Goal: Task Accomplishment & Management: Manage account settings

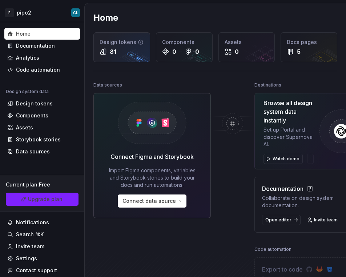
click at [124, 56] on div "Design tokens 81" at bounding box center [122, 47] width 56 height 29
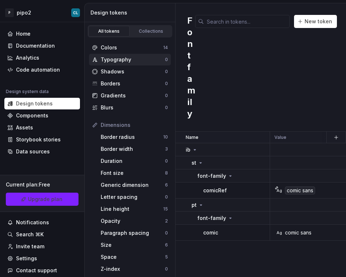
click at [124, 60] on div "Typography" at bounding box center [133, 59] width 64 height 7
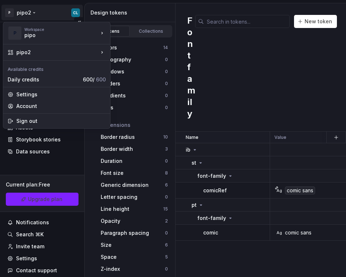
click at [37, 12] on html "P pipo2 CL Home Documentation Analytics Code automation Design system data Desi…" at bounding box center [173, 138] width 346 height 277
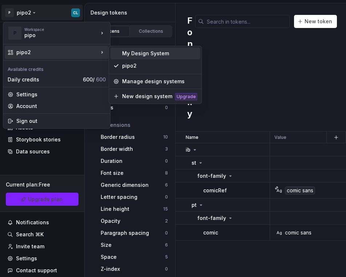
click at [132, 54] on div "My Design System" at bounding box center [159, 53] width 75 height 7
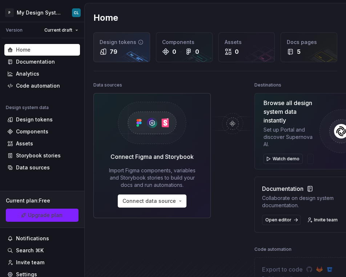
click at [121, 52] on div "79" at bounding box center [122, 51] width 44 height 9
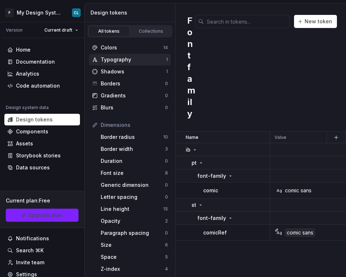
click at [116, 60] on div "Typography" at bounding box center [133, 59] width 65 height 7
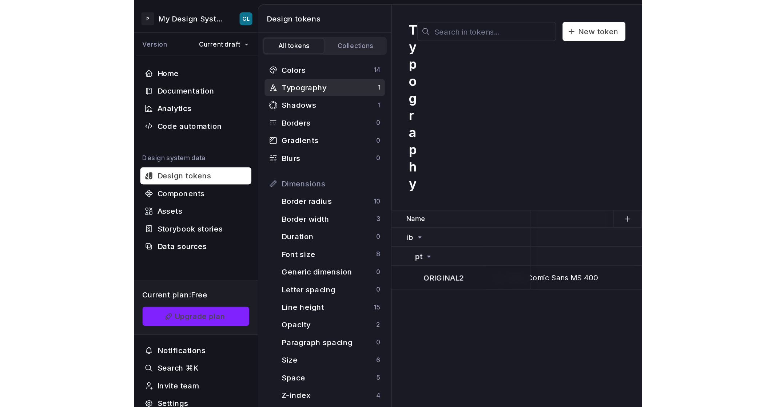
scroll to position [0, 31]
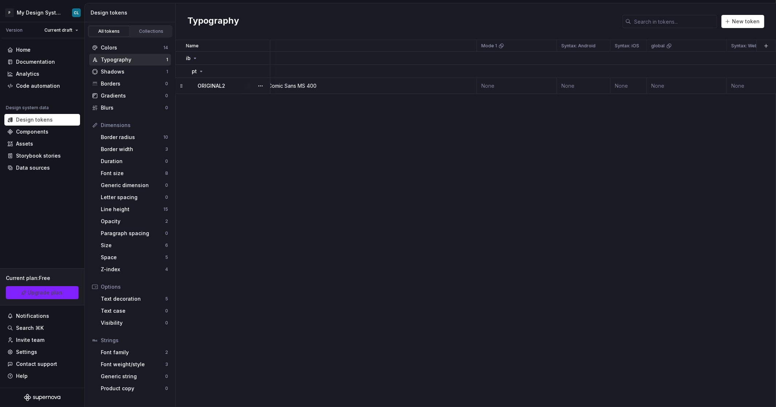
click at [289, 84] on div "Comic Sans MS" at bounding box center [286, 85] width 37 height 7
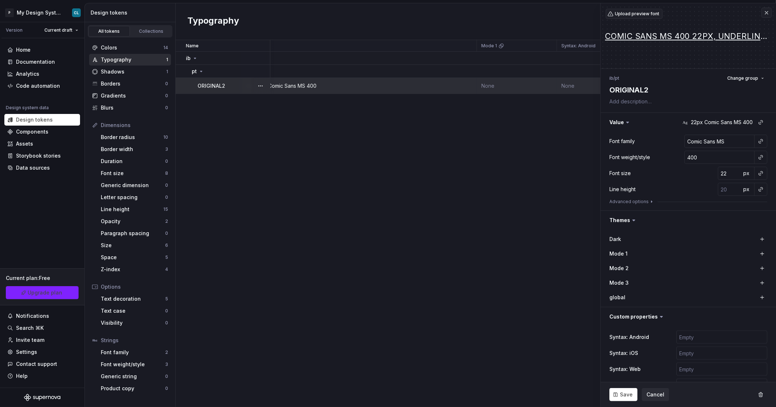
type textarea "*"
click at [346, 143] on input "Comic Sans MS" at bounding box center [719, 141] width 70 height 13
drag, startPoint x: 732, startPoint y: 140, endPoint x: 668, endPoint y: 143, distance: 64.1
click at [346, 143] on div "Font family Comic Sans MS" at bounding box center [688, 141] width 158 height 13
click at [346, 141] on input "Comic Sans MS" at bounding box center [719, 141] width 70 height 13
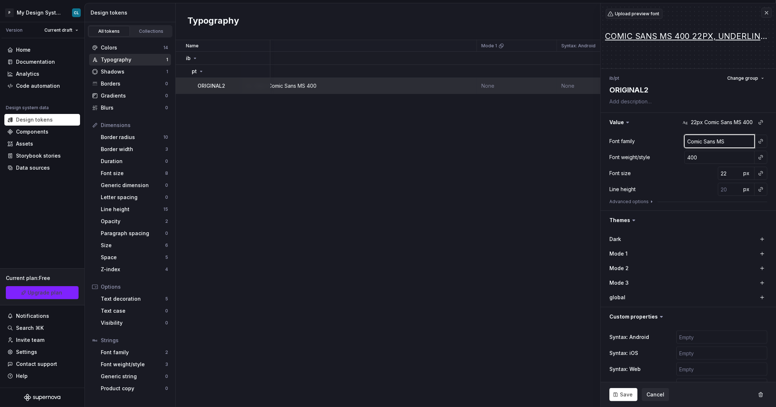
click at [346, 141] on input "Comic Sans MS" at bounding box center [719, 141] width 70 height 13
type input "Comic Sans M"
type textarea "*"
type input "Comic Sans"
type textarea "*"
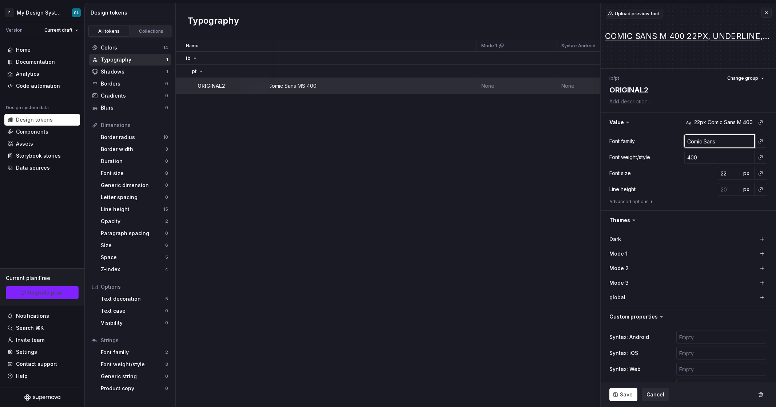
type input "Comic Sans"
type textarea "*"
type input "Comic Sans"
click at [346, 138] on div "Font family Comic Sans" at bounding box center [688, 141] width 158 height 13
click at [346, 161] on input "400" at bounding box center [719, 157] width 70 height 13
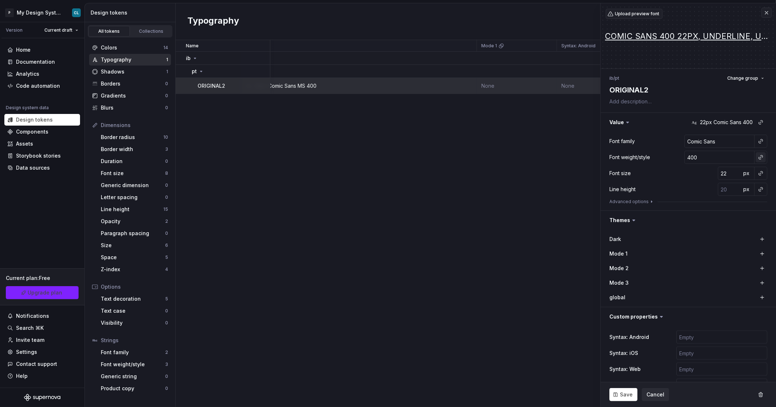
click at [346, 159] on button "button" at bounding box center [760, 157] width 10 height 10
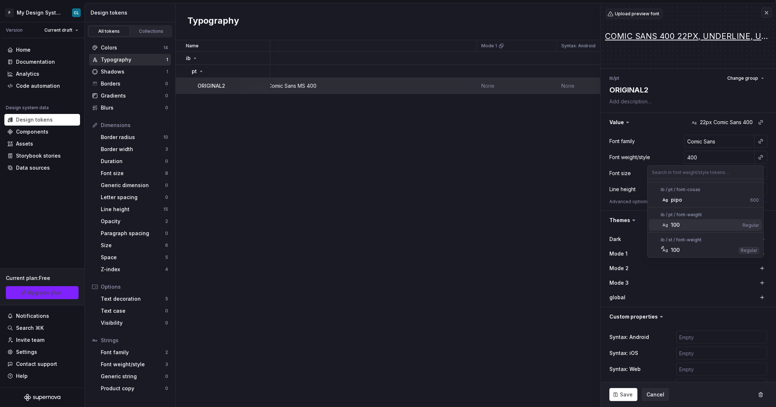
click at [346, 224] on div "Regular" at bounding box center [750, 225] width 16 height 6
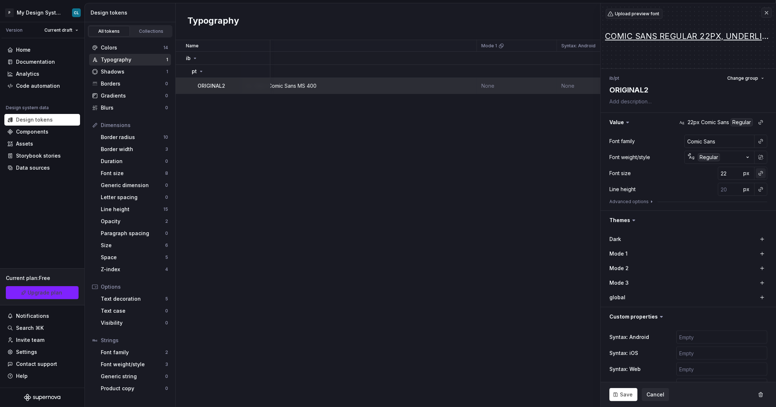
click at [346, 172] on button "button" at bounding box center [760, 173] width 10 height 10
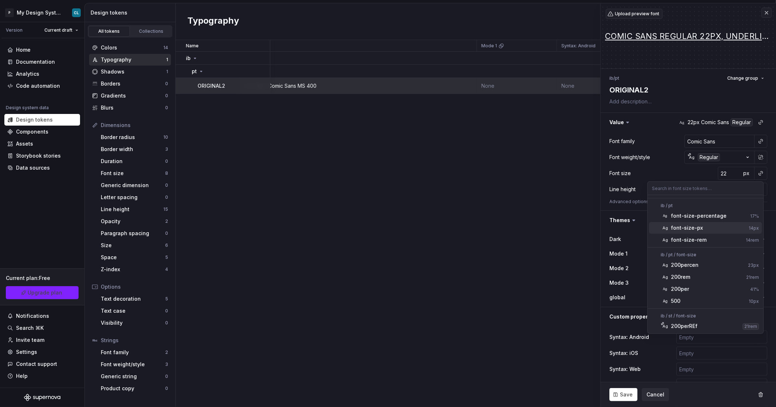
click at [346, 227] on span "Ag font-size-px 14px" at bounding box center [705, 228] width 113 height 12
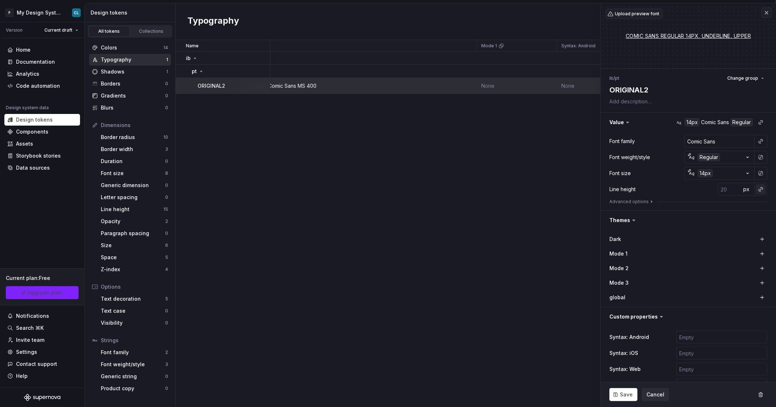
click at [346, 191] on button "button" at bounding box center [760, 189] width 10 height 10
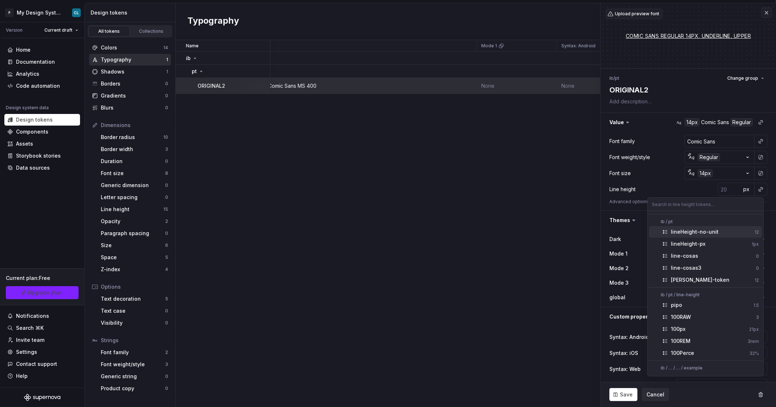
click at [346, 235] on div "lineHeight-no-unit" at bounding box center [695, 231] width 48 height 7
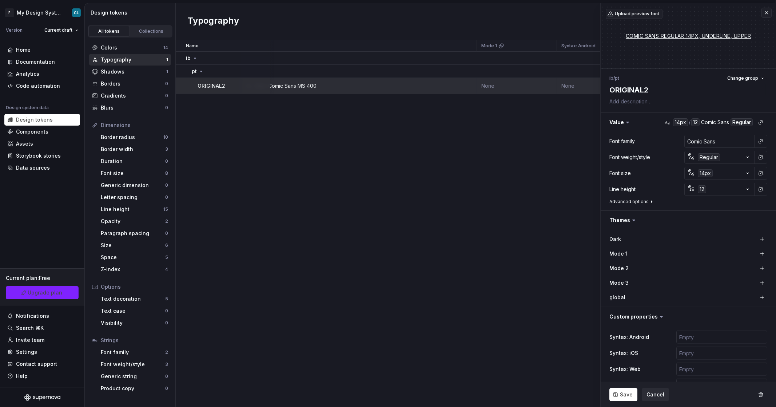
click at [346, 202] on button "Advanced options" at bounding box center [631, 202] width 45 height 6
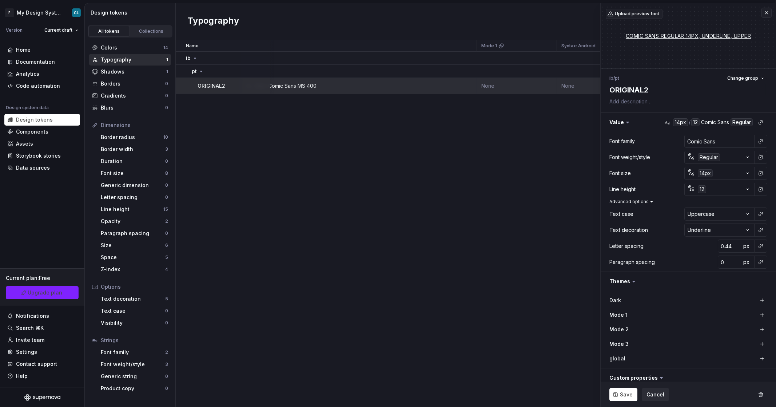
click at [346, 202] on button "Advanced options" at bounding box center [631, 202] width 45 height 6
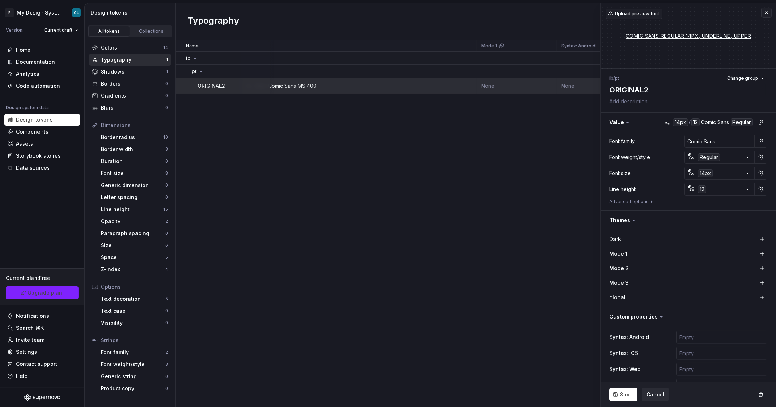
click at [346, 196] on div "Font family Comic Sans Font weight/style Ag Regular Font size Ag 14px Line heig…" at bounding box center [688, 171] width 158 height 73
click at [346, 198] on div "Font family Comic Sans Font weight/style Ag Regular Font size Ag 14px Line heig…" at bounding box center [688, 171] width 158 height 73
click at [346, 199] on button "Advanced options" at bounding box center [631, 202] width 45 height 6
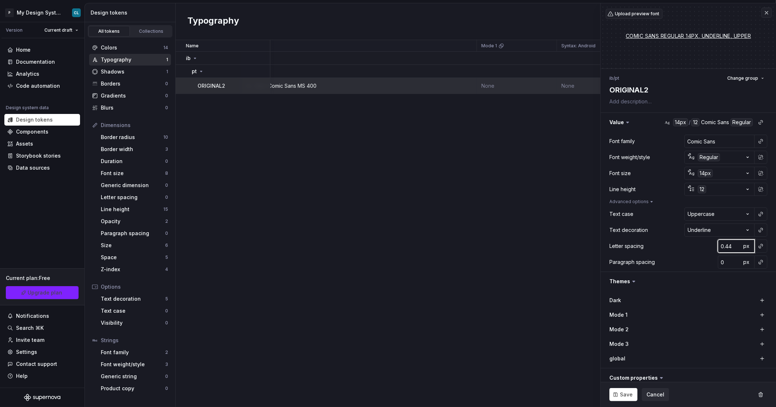
click at [346, 248] on input "0.44" at bounding box center [730, 245] width 24 height 13
type textarea "*"
type input "0"
type textarea "*"
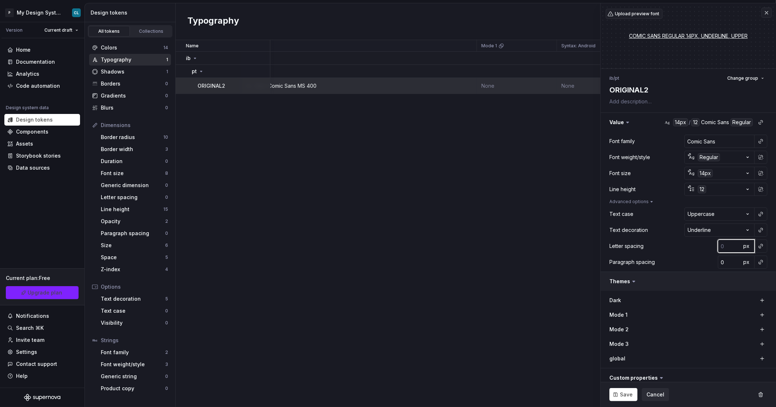
type input "2"
type textarea "*"
type input "0"
type textarea "*"
type input "0.4"
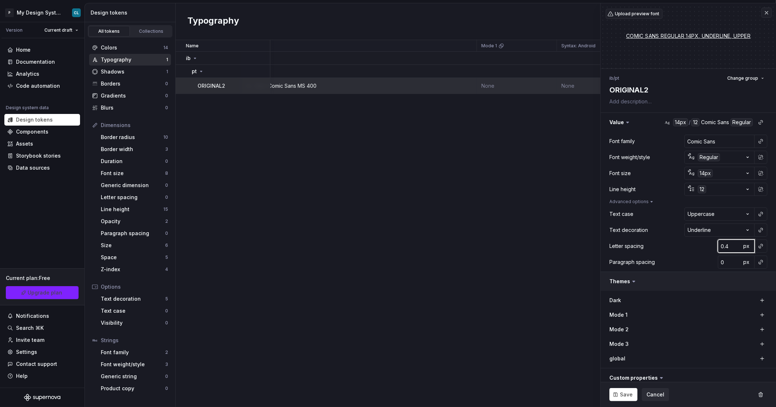
type textarea "*"
type input "0.44"
click at [346, 277] on button "Save" at bounding box center [623, 394] width 28 height 13
click at [346, 248] on input "0.44" at bounding box center [730, 245] width 24 height 13
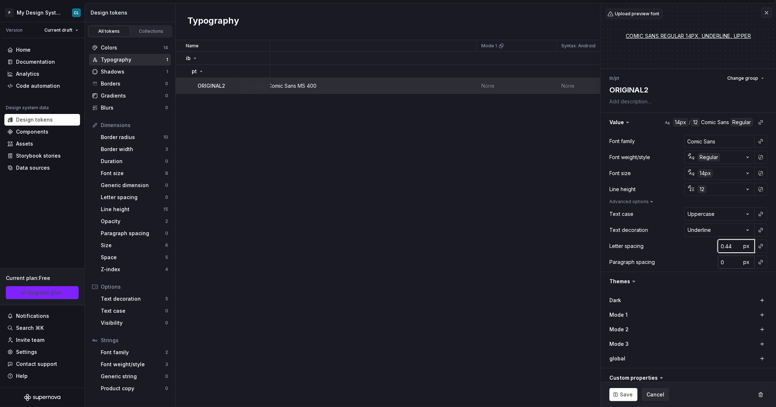
type textarea "*"
type input "044"
type textarea "*"
type input "0.44"
click at [346, 277] on span "Save" at bounding box center [626, 394] width 13 height 7
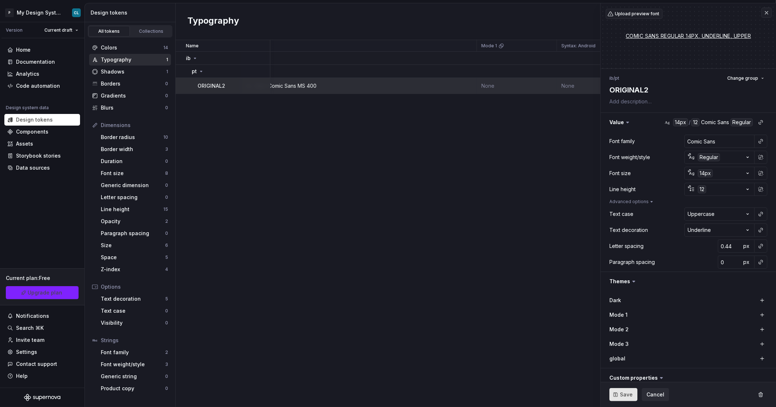
type textarea "*"
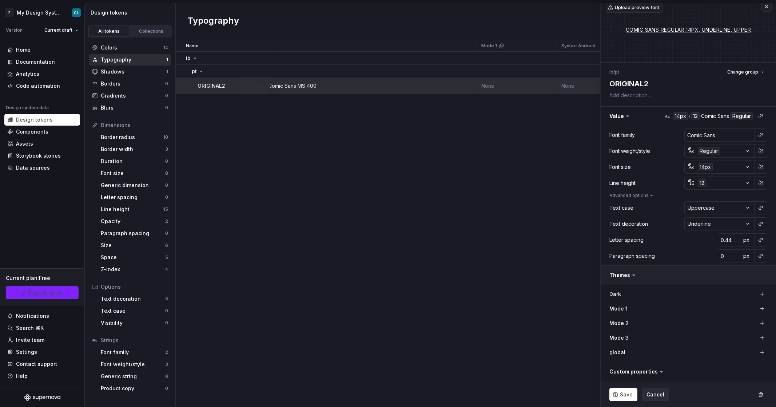
scroll to position [41, 0]
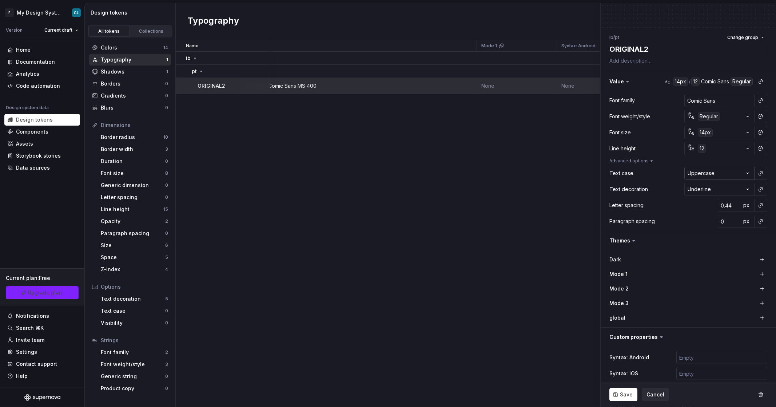
click at [346, 173] on html "P My Design System CL Version Current draft Home Documentation Analytics Code a…" at bounding box center [388, 203] width 776 height 407
select select "********"
click at [346, 187] on html "P My Design System CL Version Current draft Home Documentation Analytics Code a…" at bounding box center [388, 203] width 776 height 407
click at [346, 277] on span "Save" at bounding box center [626, 394] width 13 height 7
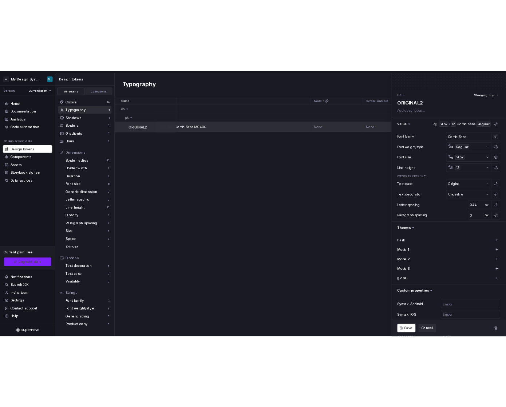
scroll to position [96, 0]
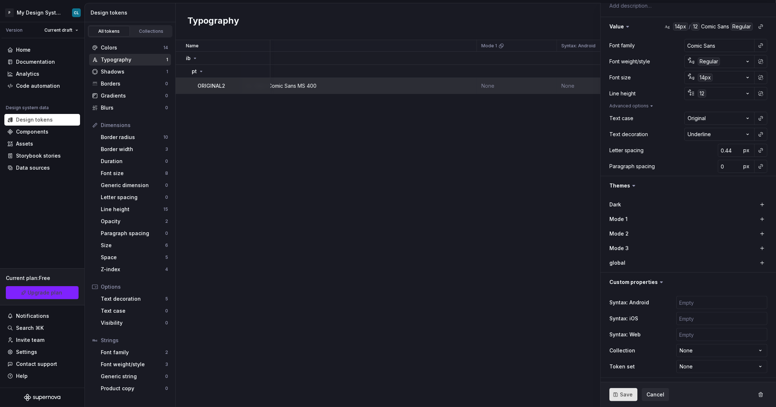
click at [346, 277] on span "Save" at bounding box center [626, 394] width 13 height 7
click at [346, 277] on span "Cancel" at bounding box center [655, 394] width 18 height 7
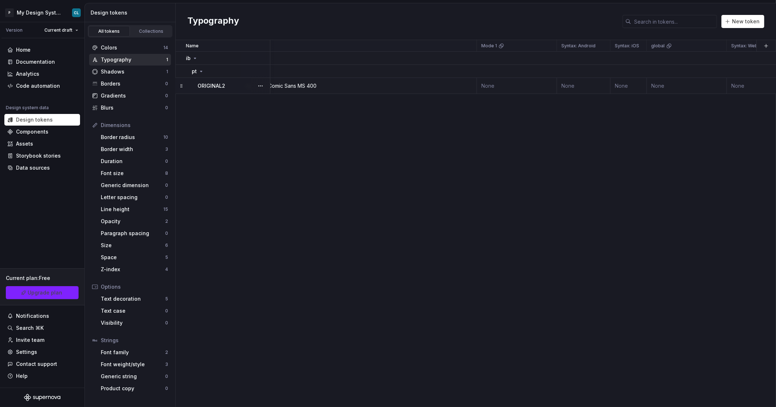
click at [346, 83] on div "Ag 22px Comic Sans MS 400" at bounding box center [360, 85] width 232 height 7
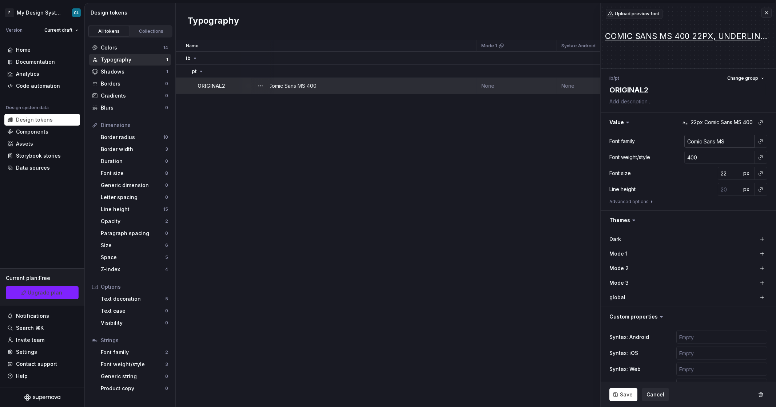
click at [346, 142] on input "Comic Sans MS" at bounding box center [719, 141] width 70 height 13
drag, startPoint x: 727, startPoint y: 142, endPoint x: 714, endPoint y: 143, distance: 13.1
click at [346, 143] on input "Comic Sans MS" at bounding box center [719, 141] width 70 height 13
type textarea "*"
type input "Comic Sans"
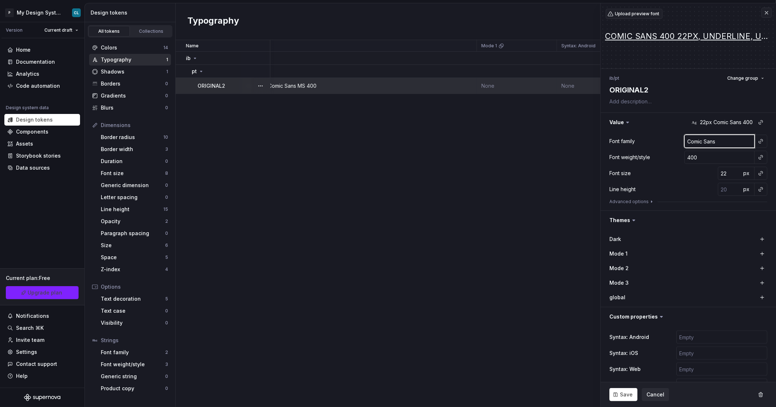
type textarea "*"
type input "Comic Sans"
click at [346, 158] on button "button" at bounding box center [760, 157] width 10 height 10
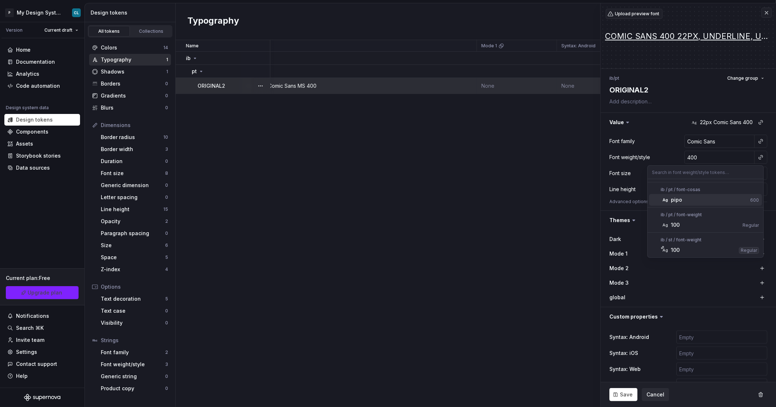
click at [346, 200] on div "pipo" at bounding box center [709, 199] width 76 height 7
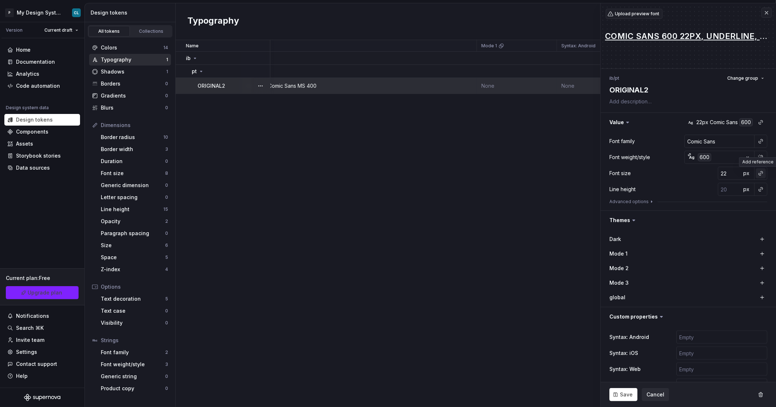
click at [346, 174] on button "button" at bounding box center [760, 173] width 10 height 10
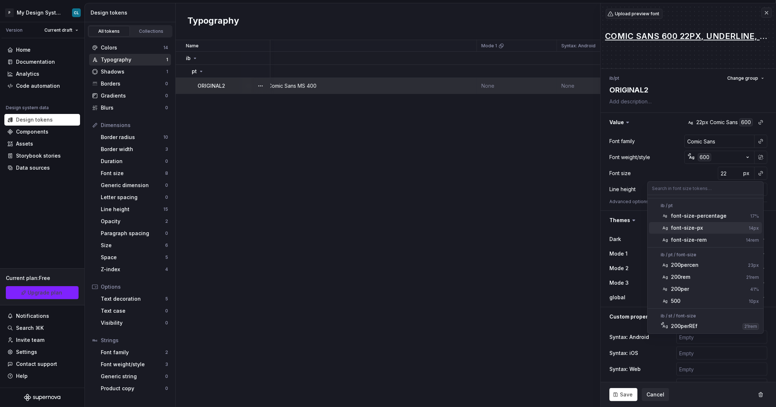
click at [346, 225] on div "font-size-px" at bounding box center [687, 227] width 32 height 7
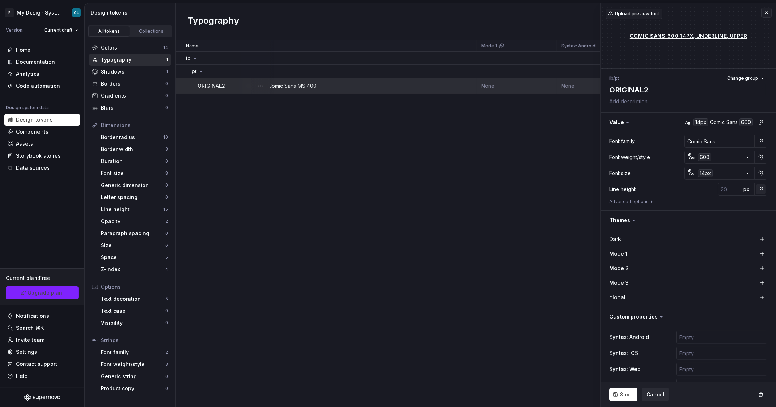
click at [346, 190] on button "button" at bounding box center [760, 189] width 10 height 10
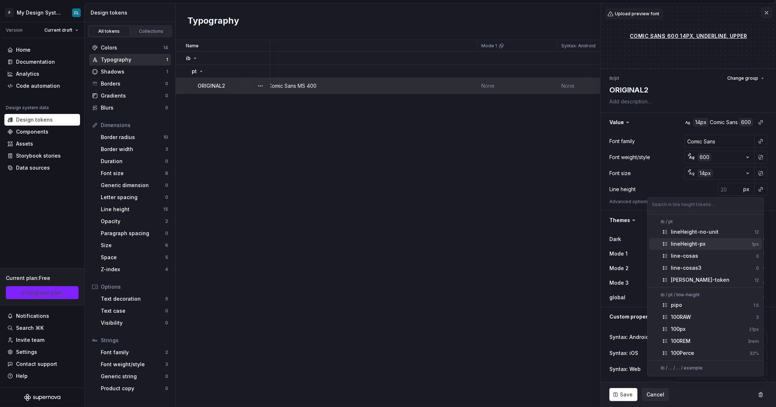
click at [346, 243] on div "lineHeight-px" at bounding box center [710, 243] width 78 height 7
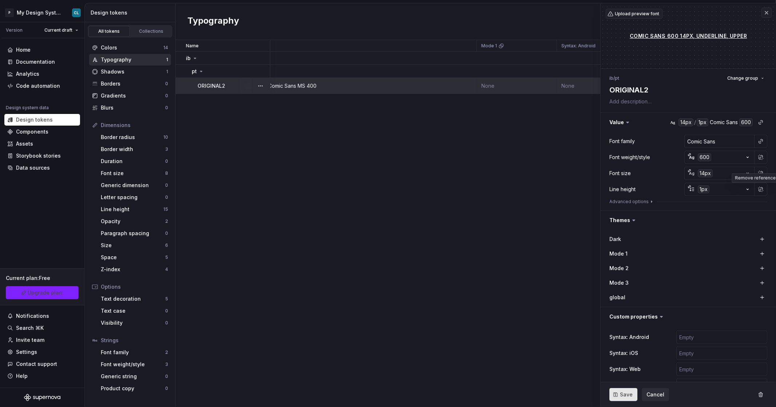
click at [346, 277] on span "Save" at bounding box center [626, 394] width 13 height 7
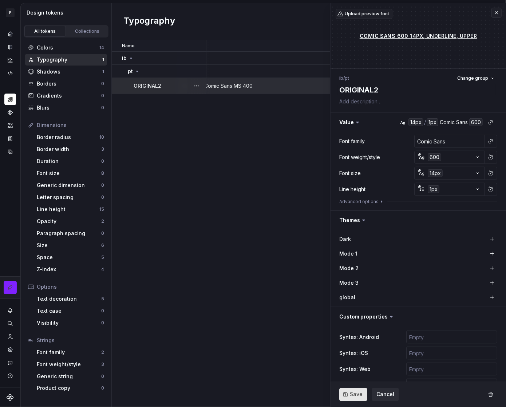
click at [346, 277] on span "Save" at bounding box center [356, 394] width 13 height 7
type textarea "*"
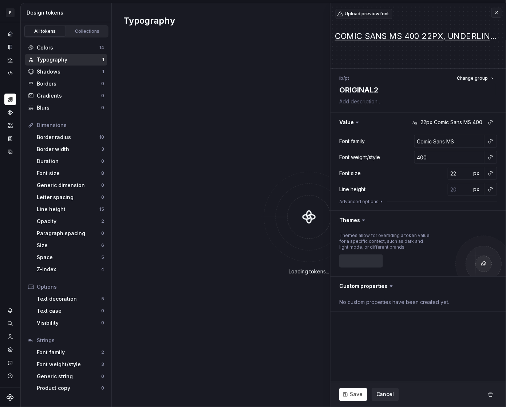
type textarea "*"
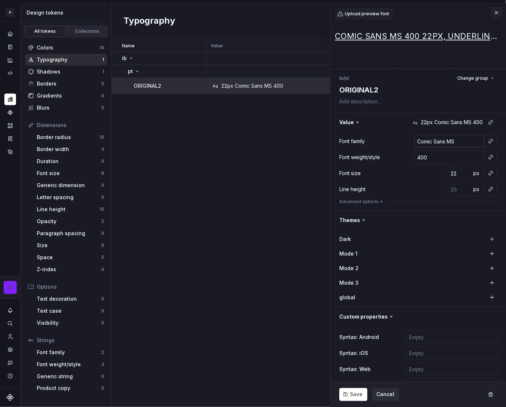
click at [460, 143] on input "Comic Sans MS" at bounding box center [449, 141] width 70 height 13
drag, startPoint x: 460, startPoint y: 140, endPoint x: 443, endPoint y: 141, distance: 16.7
click at [443, 141] on input "Comic Sans MS" at bounding box center [449, 141] width 70 height 13
type input "Comic Sans"
type textarea "*"
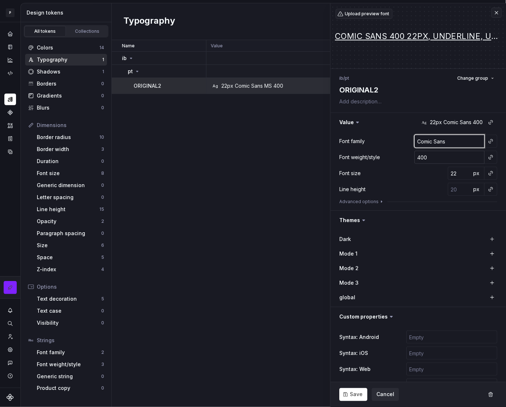
type input "Comic Sans"
type textarea "*"
type input "Comic Sans"
type textarea "*"
click at [488, 156] on button "button" at bounding box center [490, 157] width 10 height 10
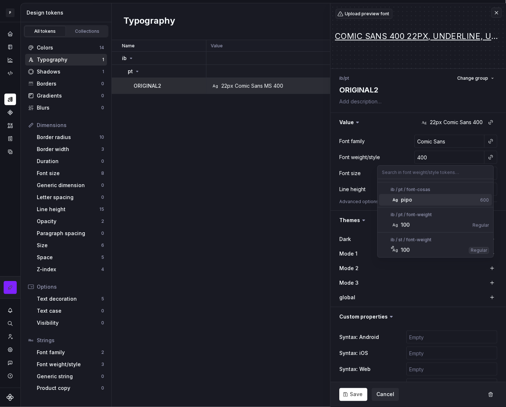
click at [424, 200] on div "pipo" at bounding box center [439, 199] width 76 height 7
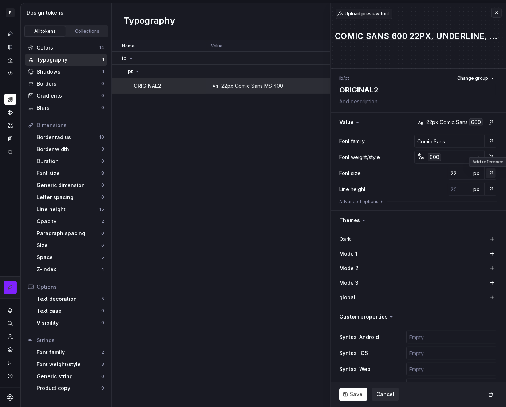
click at [485, 173] on button "button" at bounding box center [490, 173] width 10 height 10
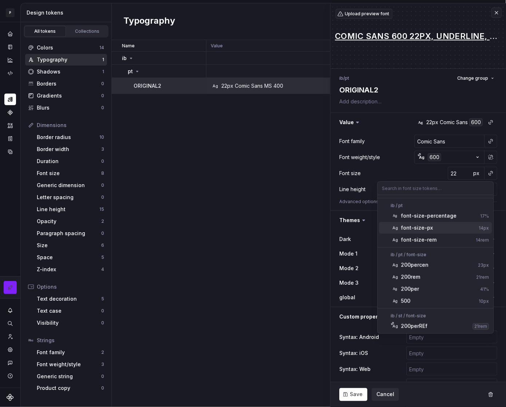
click at [448, 224] on div "font-size-px" at bounding box center [438, 227] width 75 height 7
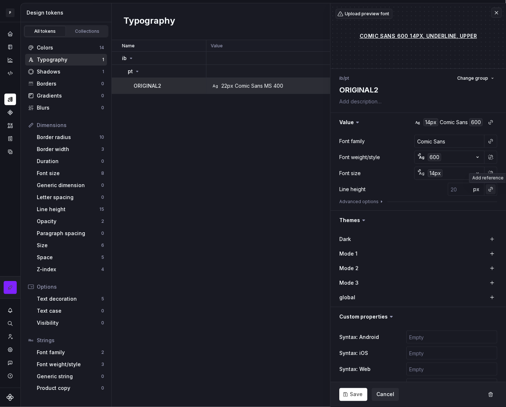
click at [488, 191] on button "button" at bounding box center [490, 189] width 10 height 10
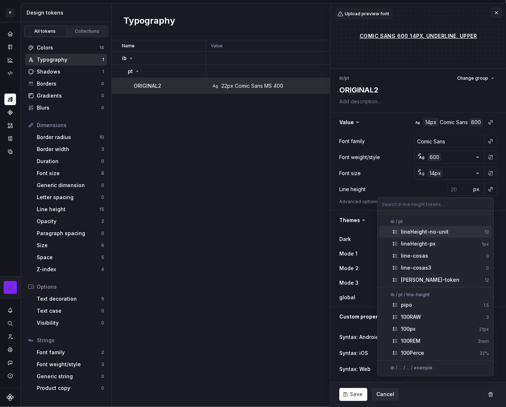
click at [428, 230] on div "lineHeight-no-unit" at bounding box center [425, 231] width 48 height 7
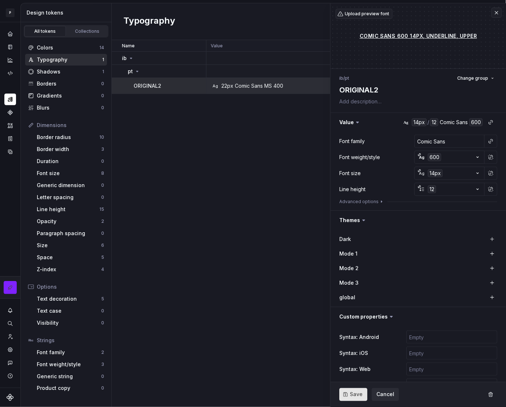
click at [360, 396] on span "Save" at bounding box center [356, 394] width 13 height 7
type textarea "*"
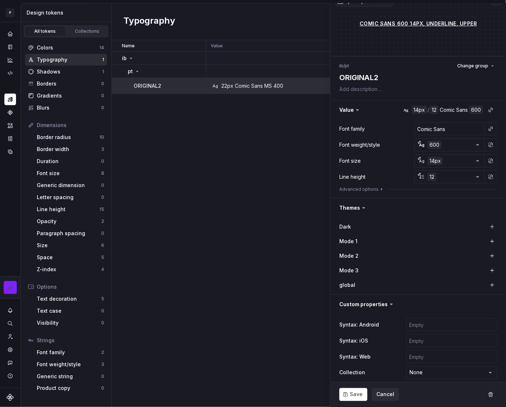
scroll to position [35, 0]
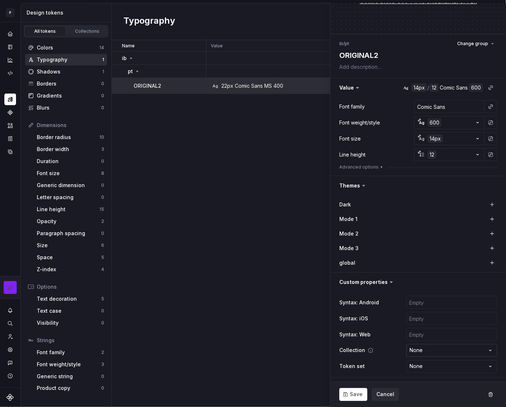
click at [420, 349] on html "P My Design System CL Design system data Design tokens All tokens Collections C…" at bounding box center [253, 203] width 506 height 407
click at [445, 106] on input "Comic Sans" at bounding box center [449, 106] width 70 height 13
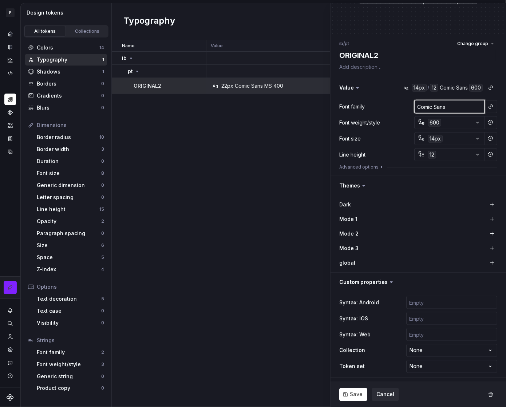
click at [445, 106] on input "Comic Sans" at bounding box center [449, 106] width 70 height 13
type textarea "*"
type input "N"
type textarea "*"
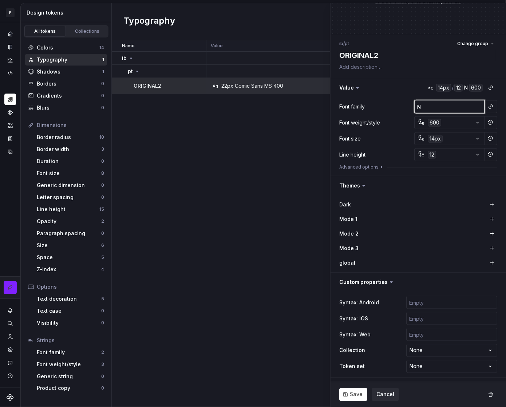
type input "No"
type textarea "*"
type input "Not"
type textarea "*"
type input "Noto"
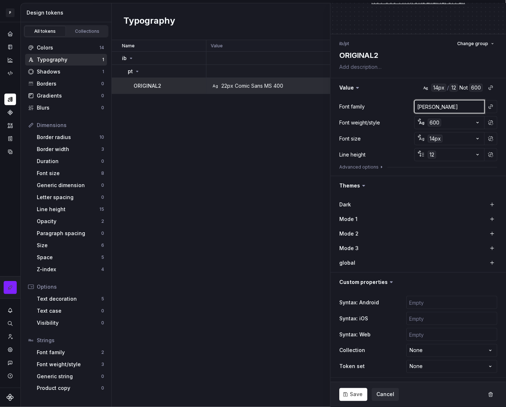
type textarea "*"
type input "Noto"
type textarea "*"
type input "Noto S"
type textarea "*"
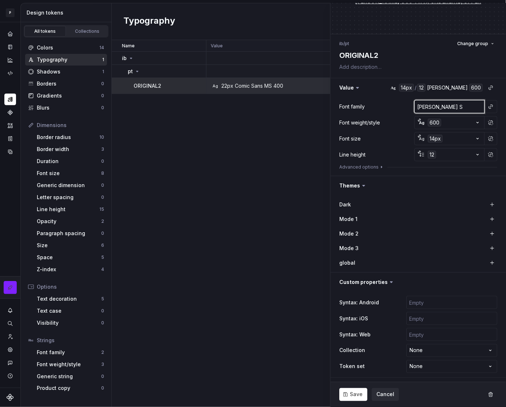
type input "Noto Sa"
type textarea "*"
type input "Noto San"
type textarea "*"
type input "Noto Sans"
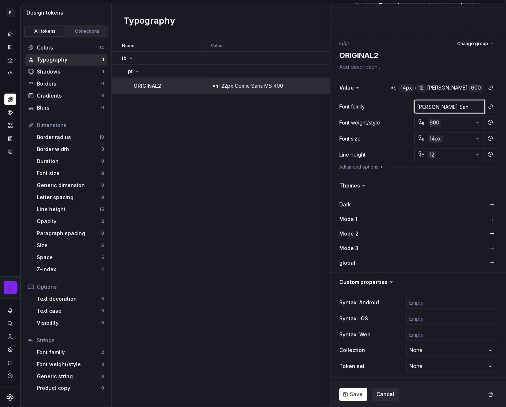
type textarea "*"
type input "Noto Sans"
click at [356, 397] on span "Save" at bounding box center [356, 394] width 13 height 7
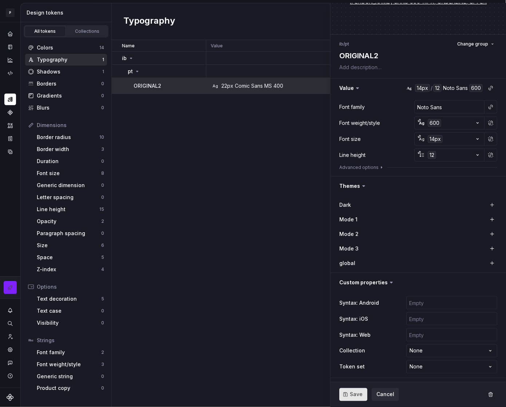
click at [356, 397] on span "Save" at bounding box center [356, 394] width 13 height 7
click at [489, 108] on button "button" at bounding box center [490, 107] width 10 height 10
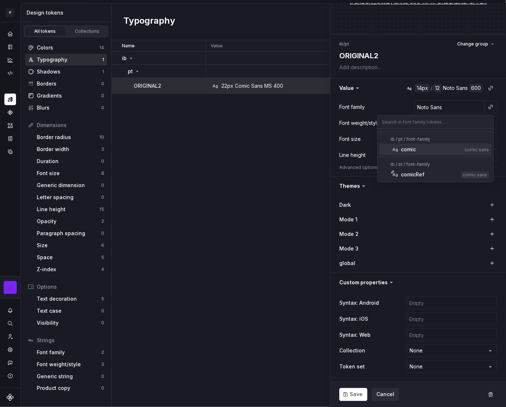
click at [456, 150] on div "comic" at bounding box center [431, 149] width 61 height 7
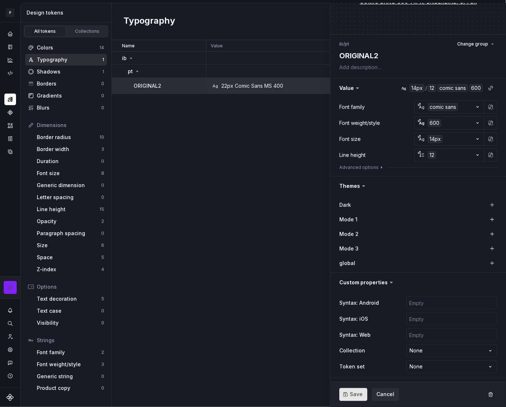
click at [353, 394] on span "Save" at bounding box center [356, 394] width 13 height 7
click at [487, 124] on button "button" at bounding box center [490, 123] width 10 height 10
click at [488, 133] on div at bounding box center [490, 138] width 13 height 13
click at [487, 139] on button "button" at bounding box center [490, 139] width 10 height 10
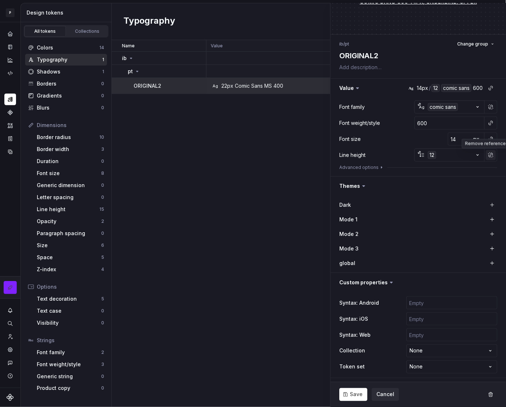
click at [485, 157] on button "button" at bounding box center [490, 155] width 10 height 10
click at [458, 142] on input "12" at bounding box center [459, 142] width 24 height 13
type textarea "*"
type input "13"
click at [462, 141] on input "13" at bounding box center [459, 142] width 24 height 13
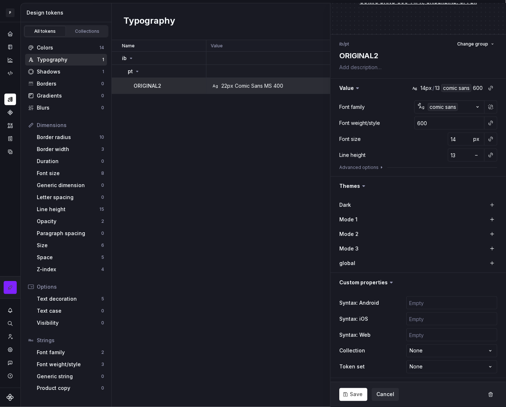
click at [407, 161] on div "Font family Ag comic sans Font weight/style 600 Font size 14 px Line height 13 …" at bounding box center [418, 136] width 158 height 73
click at [347, 394] on button "Save" at bounding box center [353, 394] width 28 height 13
type textarea "*"
type input "400"
type input "22"
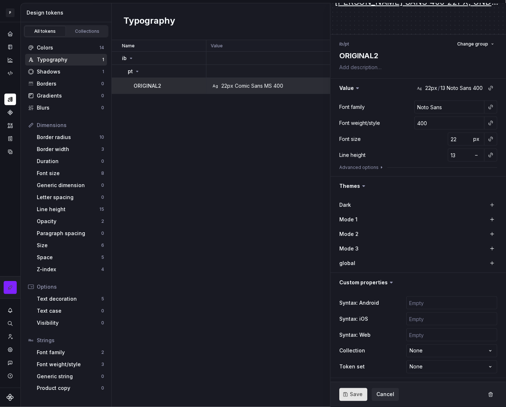
scroll to position [32, 0]
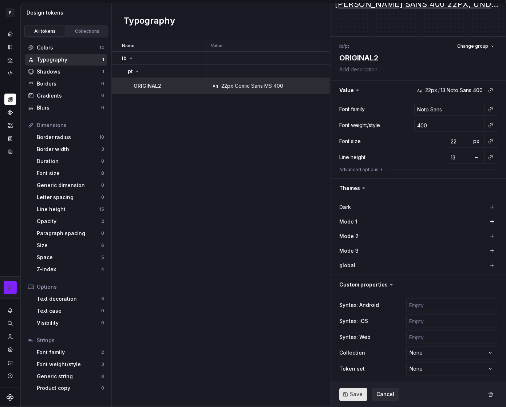
type textarea "*"
type input "600"
type input "14"
type input "13"
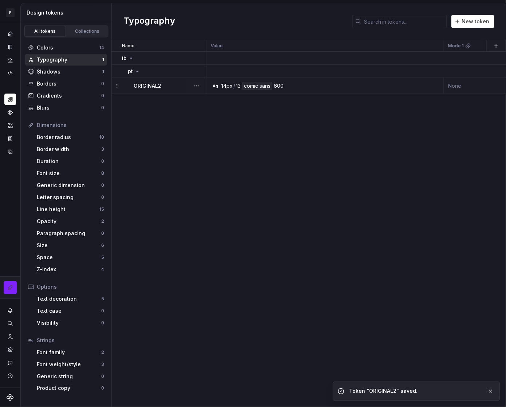
click at [471, 85] on td "None" at bounding box center [483, 86] width 80 height 16
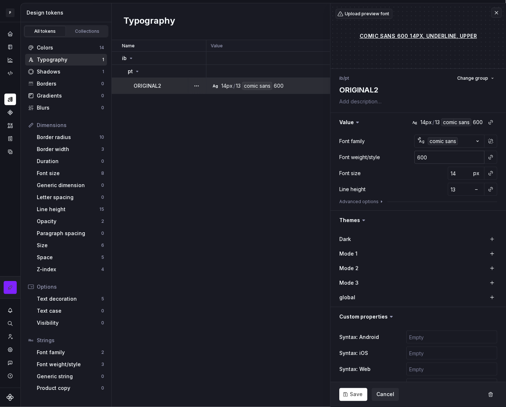
click at [460, 155] on input "600" at bounding box center [449, 157] width 70 height 13
click at [485, 156] on button "button" at bounding box center [490, 157] width 10 height 10
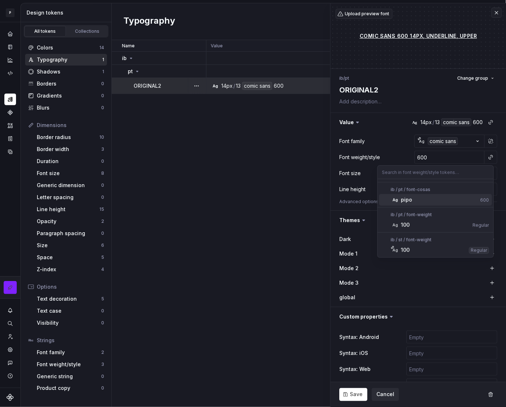
click at [426, 197] on div "pipo" at bounding box center [439, 199] width 76 height 7
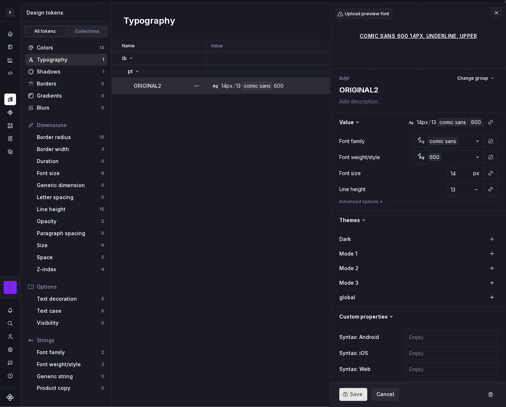
click at [352, 397] on span "Save" at bounding box center [356, 394] width 13 height 7
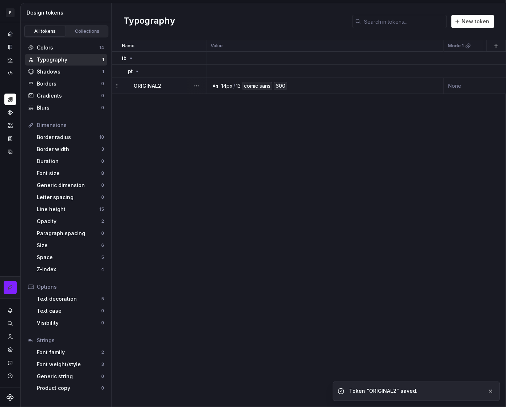
click at [420, 87] on div "Ag 14px / 13 comic sans 600" at bounding box center [327, 86] width 232 height 8
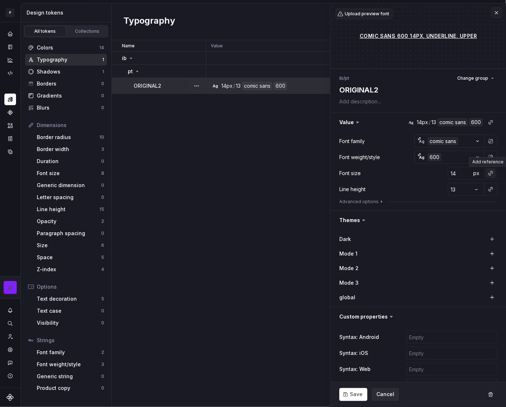
click at [485, 172] on button "button" at bounding box center [490, 173] width 10 height 10
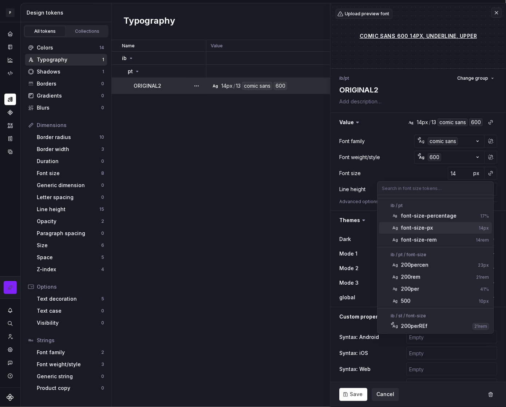
click at [418, 228] on div "font-size-px" at bounding box center [417, 227] width 32 height 7
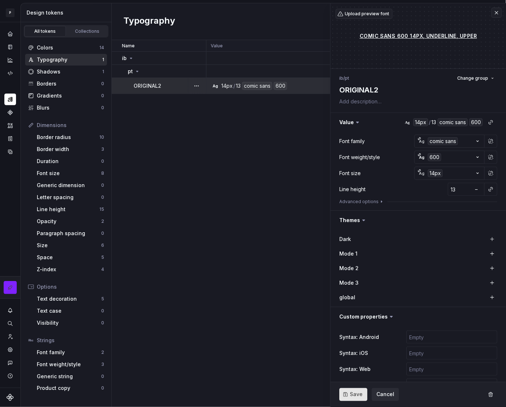
click at [351, 394] on span "Save" at bounding box center [356, 394] width 13 height 7
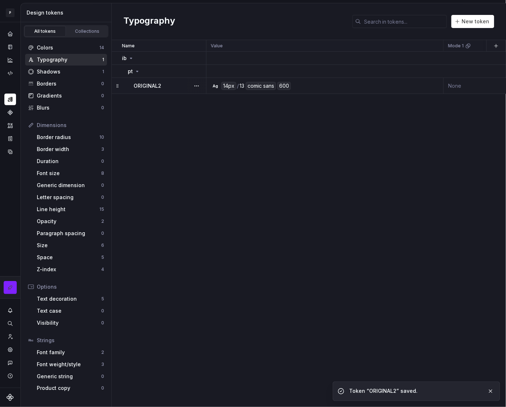
click at [407, 91] on td "Ag 14px / 13 comic sans 600" at bounding box center [324, 86] width 237 height 16
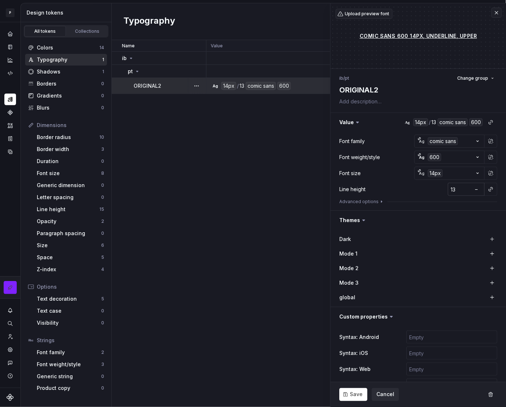
type textarea "*"
type input "14"
click at [460, 188] on input "14" at bounding box center [459, 189] width 24 height 13
click at [490, 189] on button "button" at bounding box center [490, 189] width 10 height 10
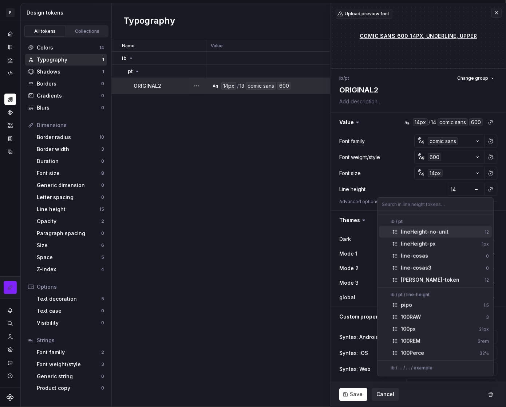
click at [443, 231] on div "lineHeight-no-unit" at bounding box center [425, 231] width 48 height 7
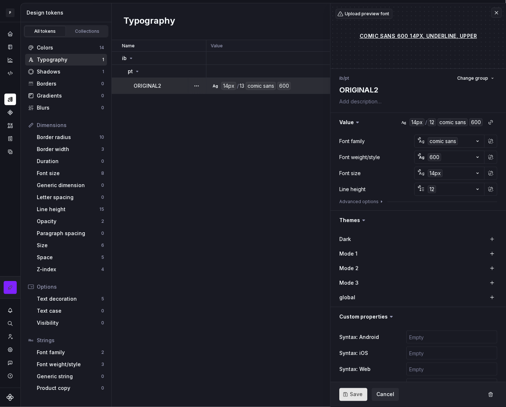
click at [348, 392] on button "Save" at bounding box center [353, 394] width 28 height 13
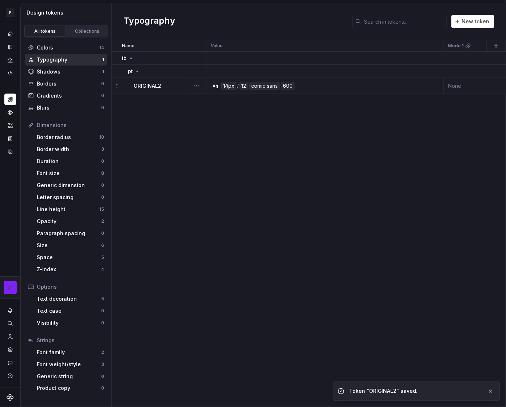
click at [390, 87] on div "Ag 14px / 12 comic sans 600" at bounding box center [327, 86] width 232 height 8
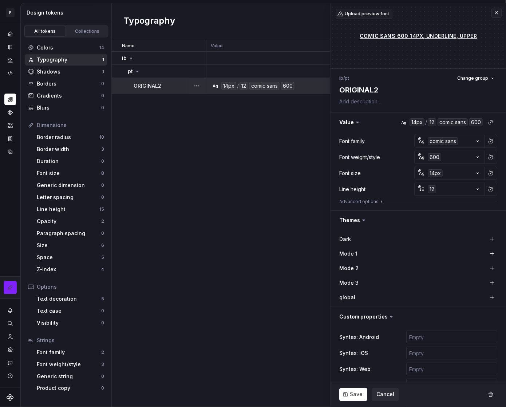
click at [376, 205] on div at bounding box center [418, 205] width 158 height 3
click at [373, 201] on button "Advanced options" at bounding box center [361, 202] width 45 height 6
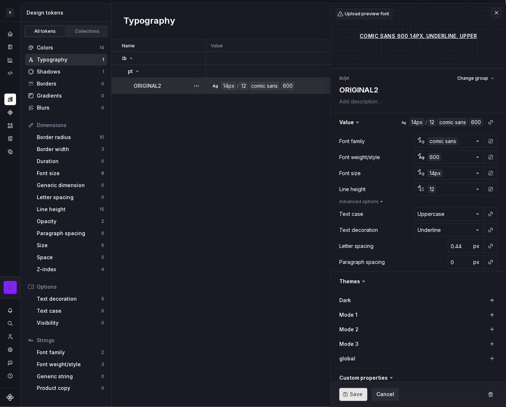
click at [348, 398] on button "Save" at bounding box center [353, 394] width 28 height 13
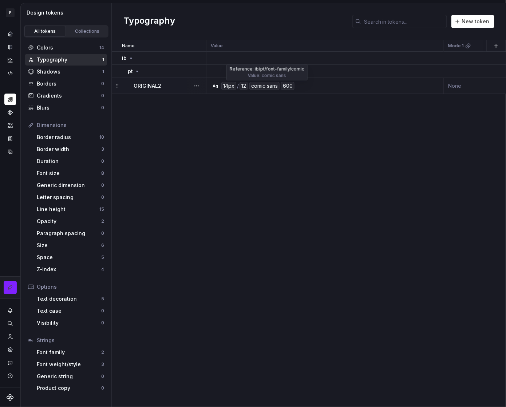
click at [260, 87] on div "comic sans" at bounding box center [264, 86] width 30 height 8
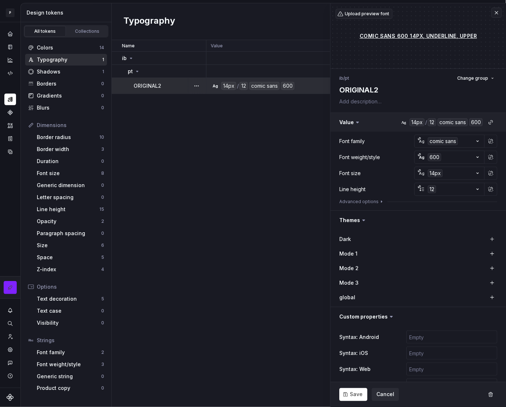
click at [442, 123] on button "button" at bounding box center [417, 122] width 175 height 19
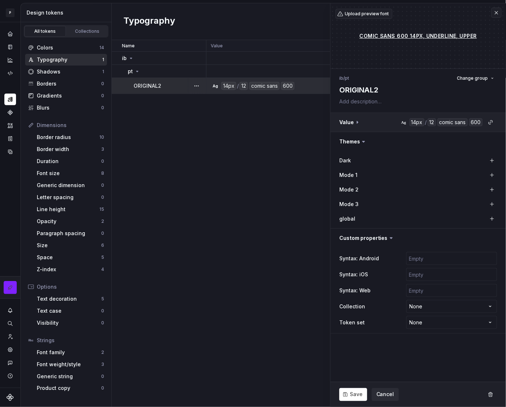
click at [442, 122] on button "button" at bounding box center [417, 122] width 175 height 19
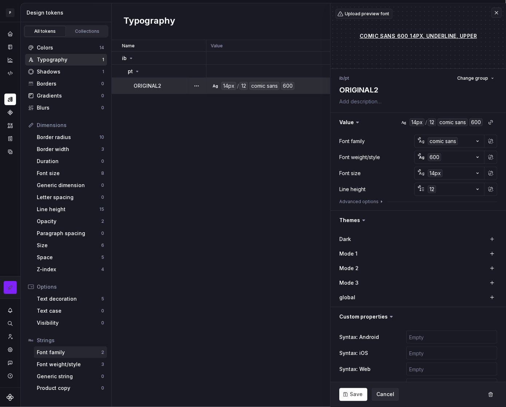
click at [66, 351] on div "Font family" at bounding box center [69, 351] width 64 height 7
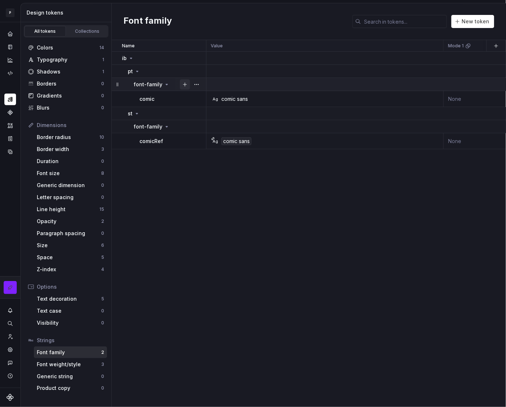
click at [187, 83] on button "button" at bounding box center [185, 84] width 10 height 10
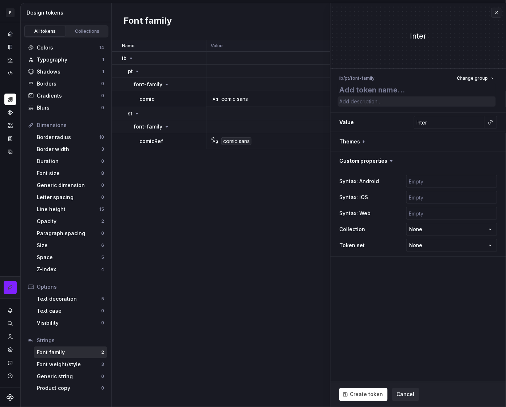
type textarea "*"
type textarea "N"
type textarea "*"
type textarea "No"
type textarea "*"
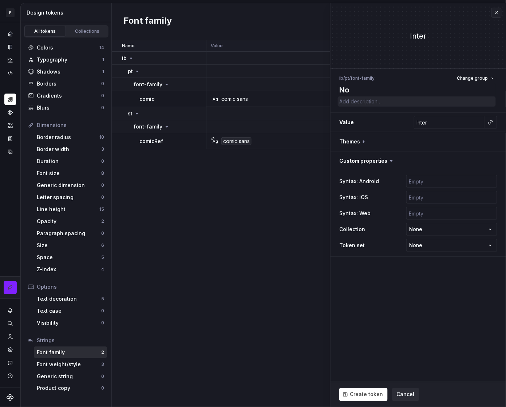
type textarea "Not"
type textarea "*"
type textarea "Noto"
type textarea "*"
type input "N"
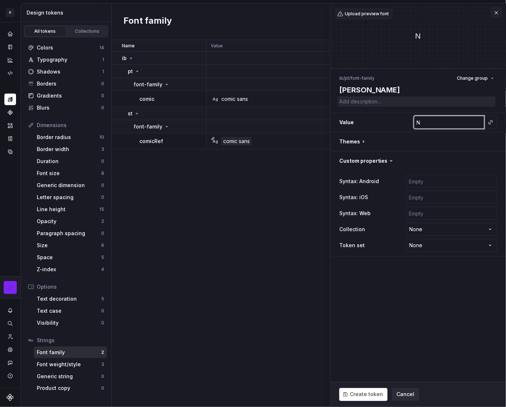
type textarea "*"
type input "No"
type textarea "*"
type input "N"
type textarea "*"
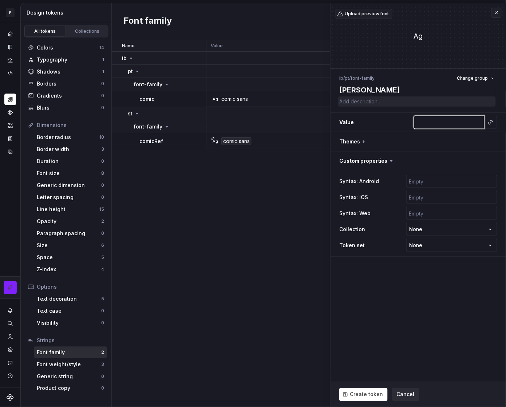
type textarea "*"
type input "N"
type textarea "*"
type input "No"
type textarea "*"
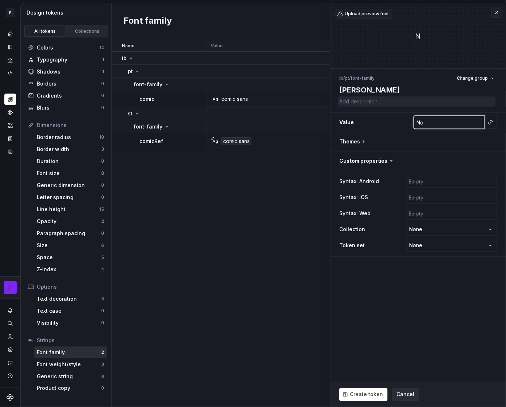
type input "Not"
type textarea "*"
type input "Noto"
type textarea "*"
type input "Noto"
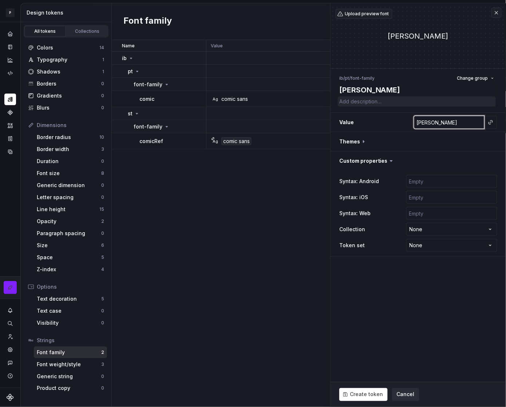
type textarea "*"
type input "Noto S"
type textarea "*"
type input "Noto Sa"
type textarea "*"
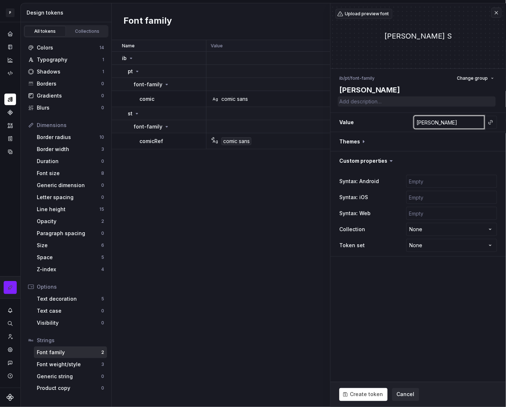
type input "Noto San"
type textarea "*"
type input "Noto Sans"
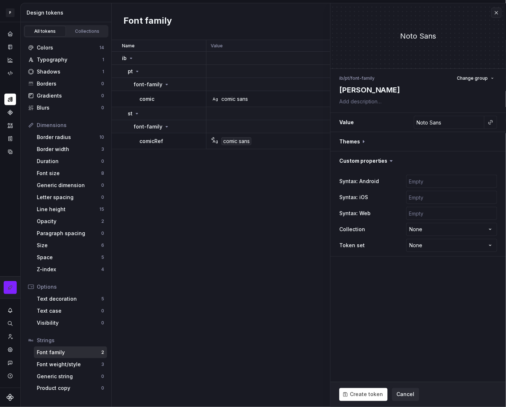
click at [406, 302] on fieldset "Noto Sans ib / pt / font-family Change group Noto Value Noto Sans Themes Custom…" at bounding box center [417, 204] width 175 height 403
click at [368, 395] on span "Create token" at bounding box center [366, 394] width 33 height 7
type textarea "*"
type input "Inter"
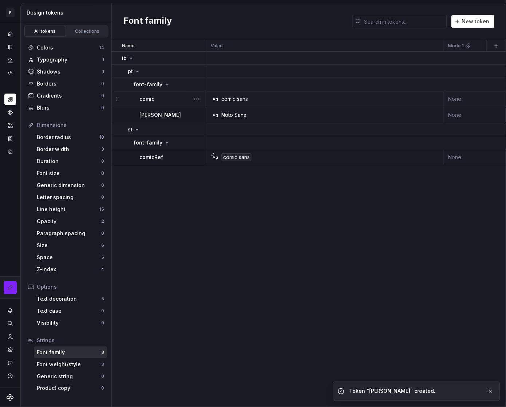
click at [241, 100] on div "comic sans" at bounding box center [234, 98] width 27 height 7
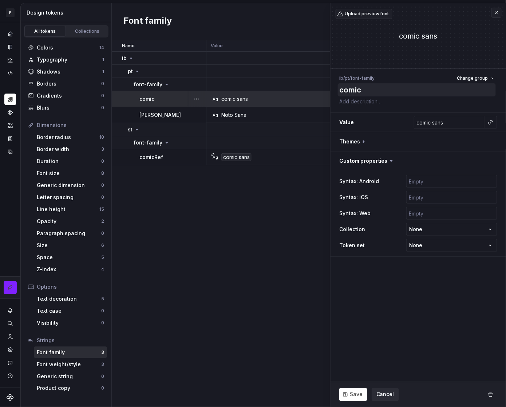
type textarea "*"
click at [398, 94] on textarea "comic" at bounding box center [417, 89] width 158 height 13
click at [450, 127] on input "comic sans" at bounding box center [449, 122] width 71 height 13
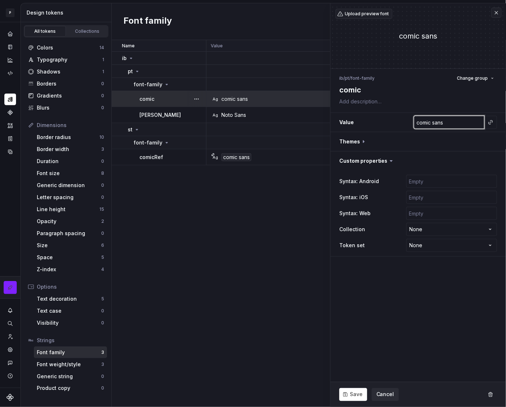
click at [450, 127] on input "comic sans" at bounding box center [449, 122] width 71 height 13
click at [451, 127] on input "comic sans" at bounding box center [449, 122] width 71 height 13
type input "C"
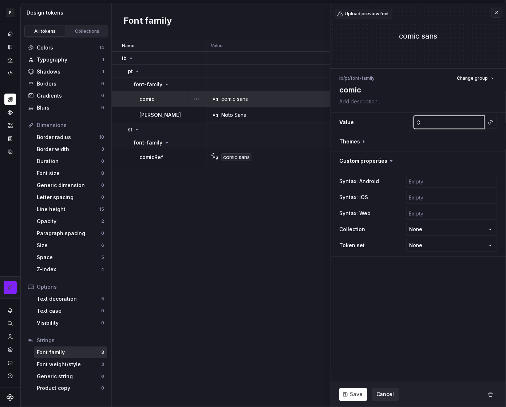
type textarea "*"
type input "Co"
type textarea "*"
type input "Com"
type textarea "*"
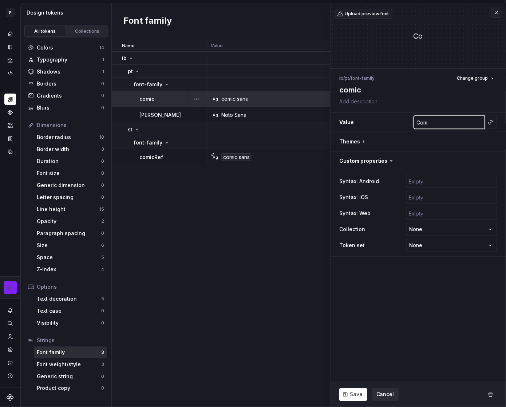
type input "Comi"
type textarea "*"
type input "Comic"
type textarea "*"
type input "Comic"
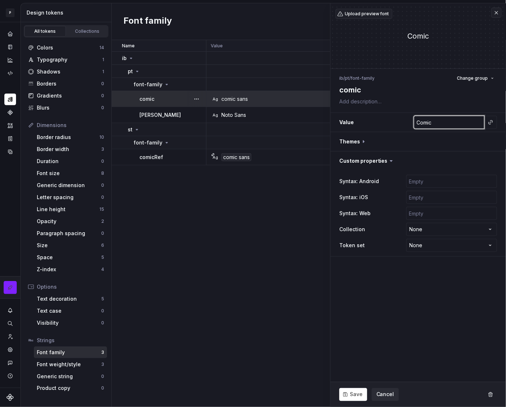
type textarea "*"
type input "Comic S"
type textarea "*"
type input "Comic Sa"
type textarea "*"
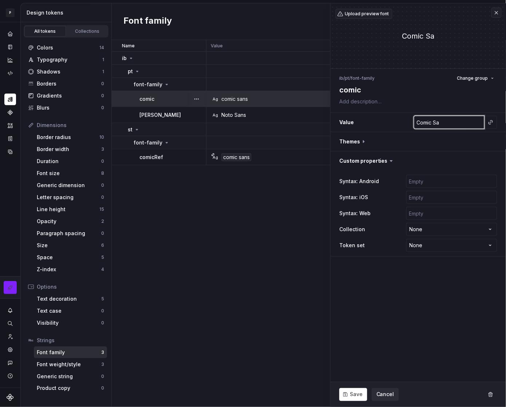
type input "Comic San"
type textarea "*"
type input "Comic Sans"
type textarea "*"
type input "Comic San"
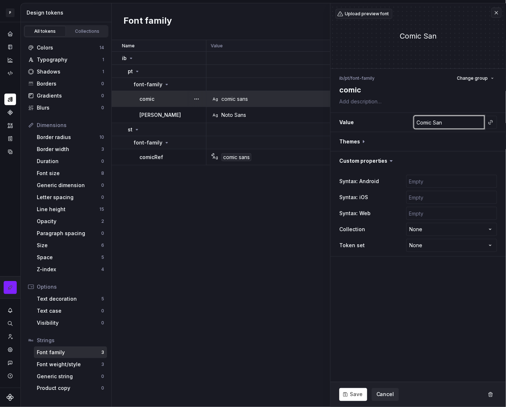
type textarea "*"
type input "Comic Sa"
type textarea "*"
type input "Comic S"
type textarea "*"
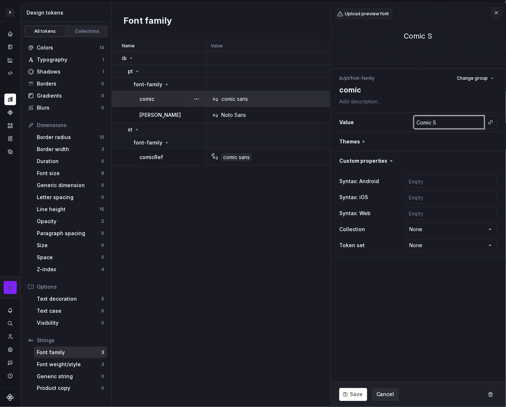
type input "Comic"
type textarea "*"
type input "Comic"
type textarea "*"
type input "Comic"
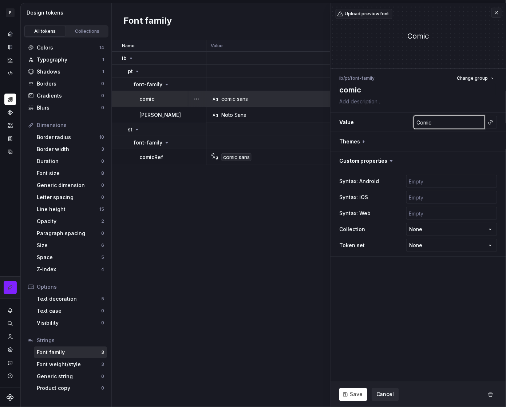
type textarea "*"
type input "Comic S"
type textarea "*"
type input "Comic Sa"
type textarea "*"
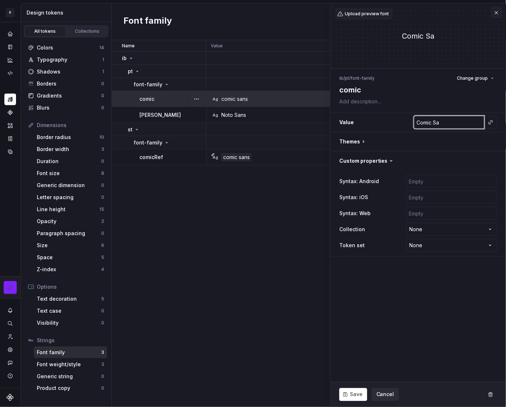
type input "Comic San"
type textarea "*"
type input "Comic Sans"
type textarea "*"
type input "Comic Sans"
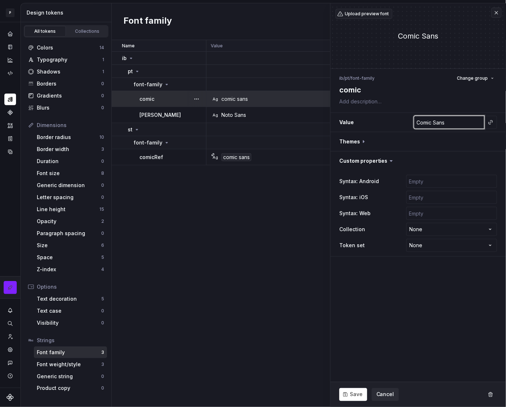
type textarea "*"
type input "Comic Sans M"
type textarea "*"
type input "Comic Sans MS"
type textarea "*"
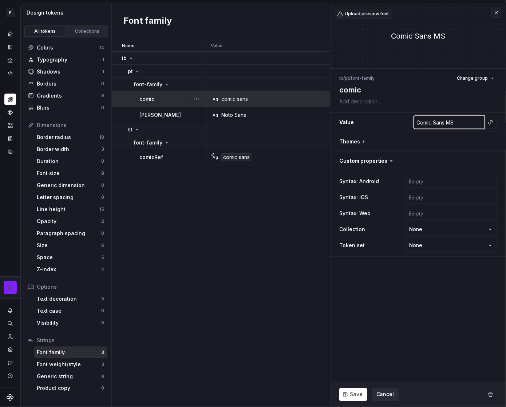
type input "Comic Sans M"
type textarea "*"
type input "Comic Sans"
type textarea "*"
type input "Comic Sans"
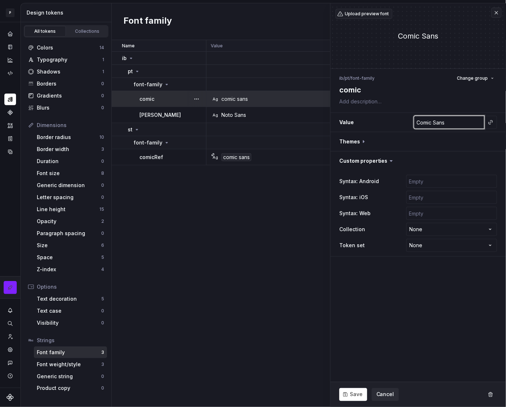
type textarea "*"
type input "Comic San"
type textarea "*"
type input "Comic Sa"
type textarea "*"
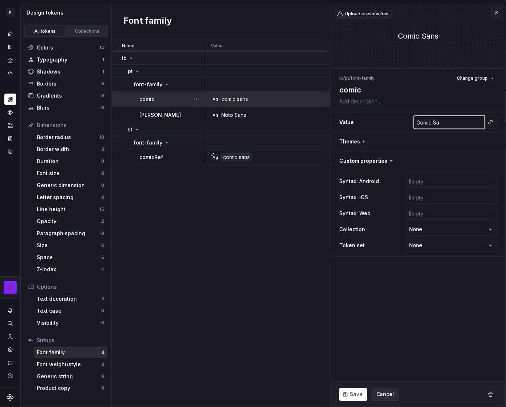
type input "Comic S"
type textarea "*"
type input "Comic"
type textarea "*"
type input "Comic"
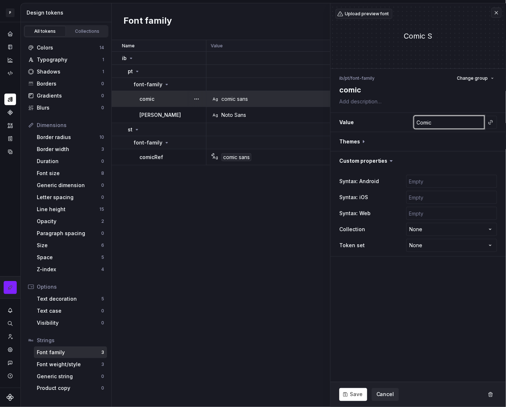
type textarea "*"
type input "Comi"
type textarea "*"
type input "Com"
type textarea "*"
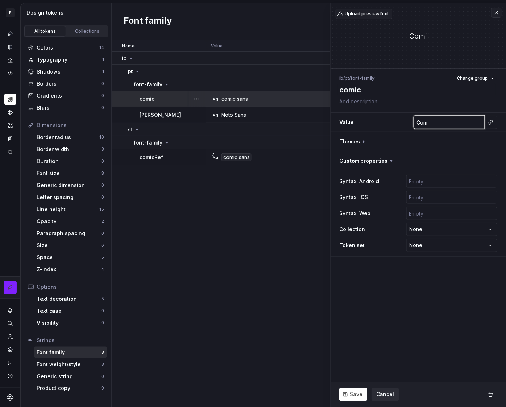
type input "Co"
type textarea "*"
type input "C"
type textarea "*"
click at [487, 121] on button "button" at bounding box center [490, 122] width 10 height 10
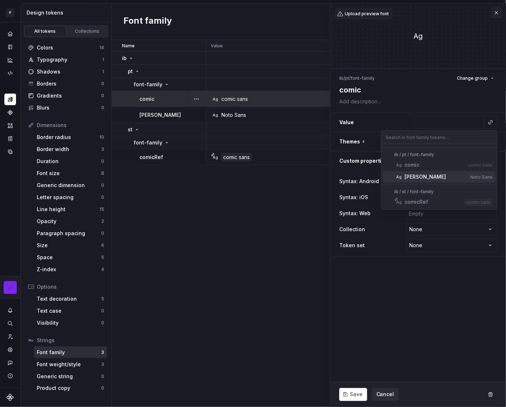
click at [458, 128] on html "P My Design System CL Design system data Design tokens All tokens Collections C…" at bounding box center [253, 203] width 506 height 407
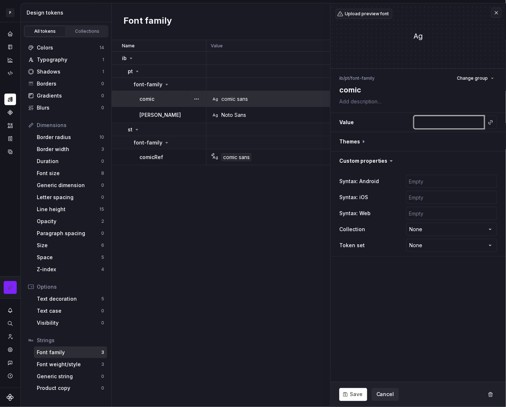
click at [452, 125] on input "text" at bounding box center [449, 122] width 71 height 13
click at [441, 122] on input "text" at bounding box center [449, 122] width 71 height 13
type textarea "*"
type input "T"
type textarea "*"
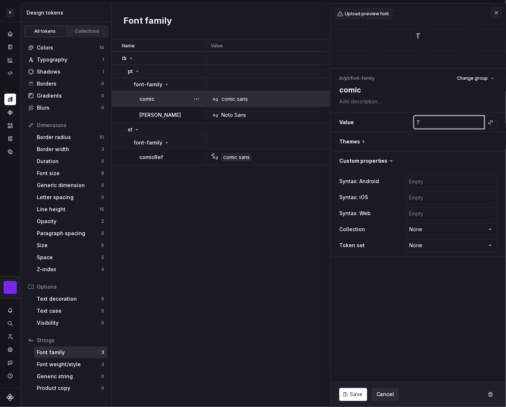
type input "Ti"
type textarea "*"
type input "Time"
type textarea "*"
type input "Times"
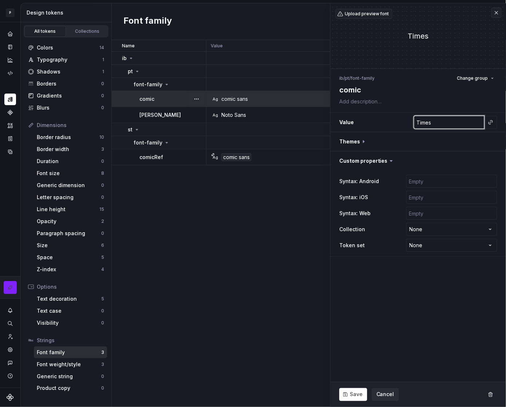
type textarea "*"
type input "Times"
type textarea "*"
type input "Times"
type textarea "*"
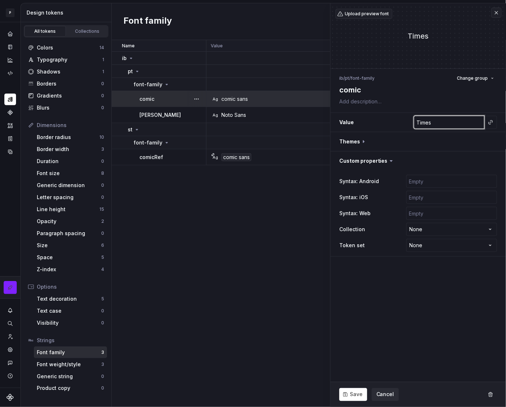
type input "Time"
type textarea "*"
type input "Tim"
type textarea "*"
type input "Ti"
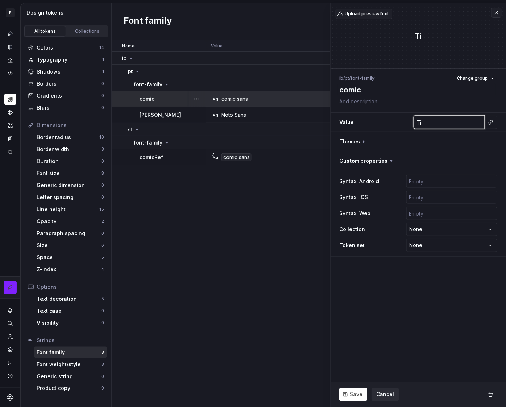
type textarea "*"
type input "T"
type textarea "*"
type input "A"
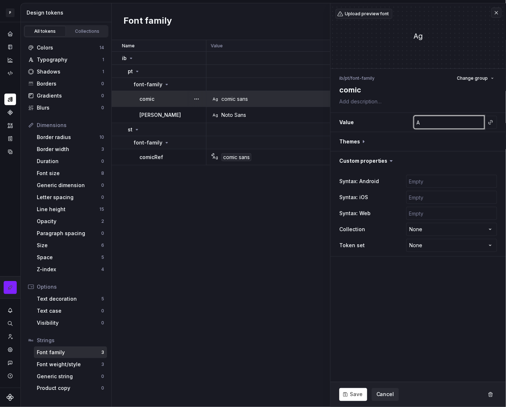
type textarea "*"
type input "Ar"
type textarea "*"
type input "Ari"
type textarea "*"
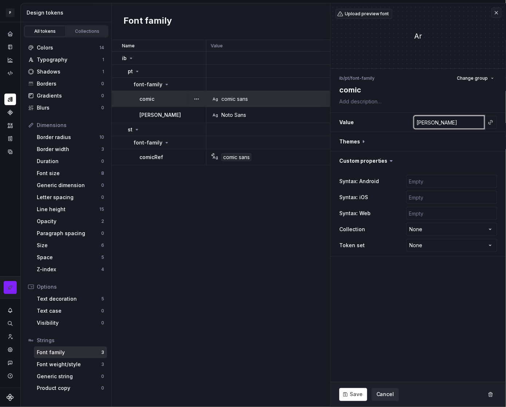
type input "Aria"
type textarea "*"
type input "Arial"
click at [456, 342] on fieldset "Upload preview font Arial ib / pt / font-family Change group comic Value Arial …" at bounding box center [417, 204] width 175 height 403
click at [367, 15] on span "Upload preview font" at bounding box center [366, 14] width 44 height 6
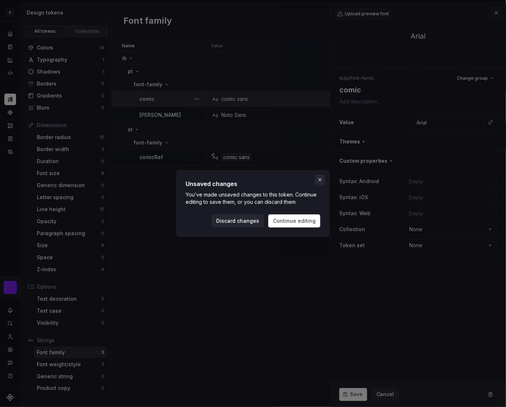
click at [321, 177] on button "button" at bounding box center [320, 180] width 10 height 10
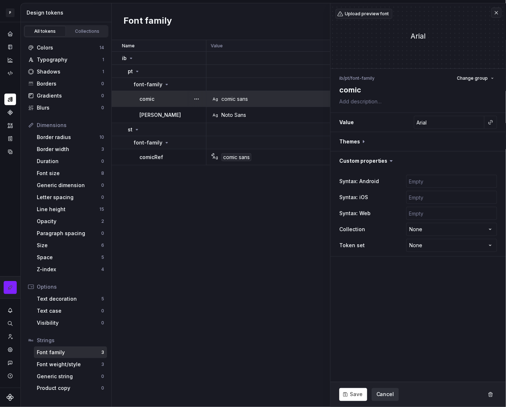
drag, startPoint x: 359, startPoint y: 390, endPoint x: 390, endPoint y: 393, distance: 31.1
click at [390, 393] on div "Save Cancel" at bounding box center [417, 394] width 175 height 25
click at [349, 391] on button "Save" at bounding box center [353, 394] width 28 height 13
click at [252, 116] on div "Ag Noto Sans" at bounding box center [327, 114] width 232 height 7
click at [239, 114] on div "Noto Sans" at bounding box center [233, 114] width 25 height 7
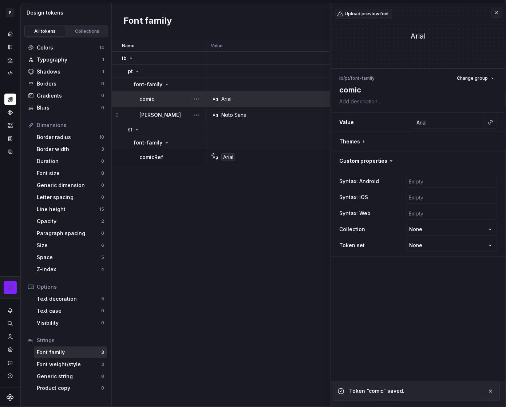
click at [157, 113] on div "Noto" at bounding box center [172, 114] width 66 height 7
click at [380, 392] on span "Cancel" at bounding box center [385, 394] width 18 height 7
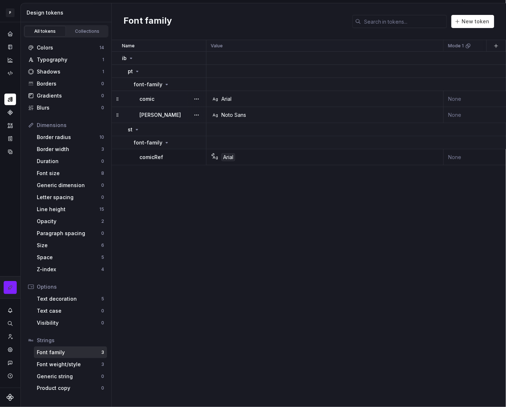
click at [294, 115] on div "Ag Noto Sans" at bounding box center [327, 114] width 232 height 7
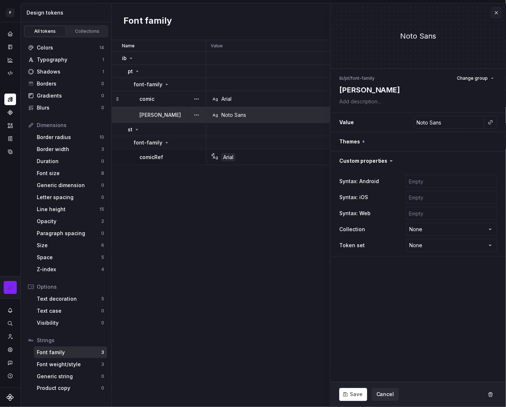
click at [192, 220] on div "Name Value Mode 1 Syntax: Android Syntax: iOS global Syntax: Web Mode 2 Mode 3 …" at bounding box center [309, 223] width 394 height 367
click at [51, 63] on div "Typography" at bounding box center [69, 59] width 65 height 7
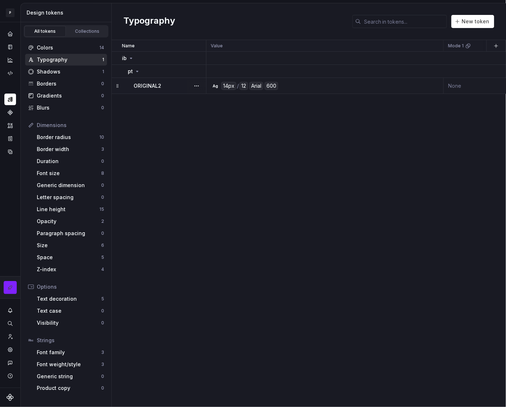
click at [315, 87] on div "Ag 14px / 12 Arial 600" at bounding box center [327, 86] width 232 height 8
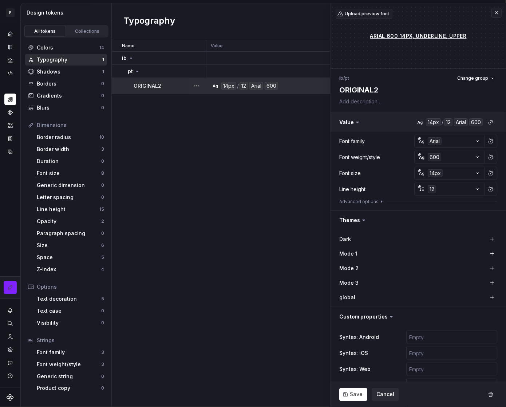
click at [456, 122] on button "button" at bounding box center [417, 122] width 175 height 19
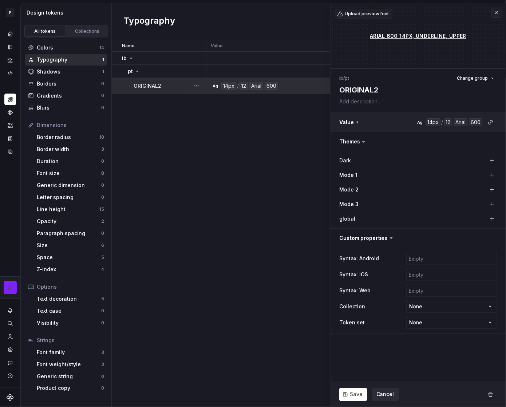
click at [456, 122] on button "button" at bounding box center [417, 122] width 175 height 19
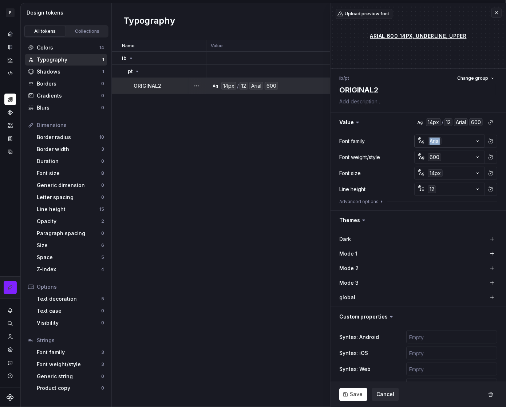
click at [452, 143] on button "Ag Arial" at bounding box center [449, 141] width 70 height 13
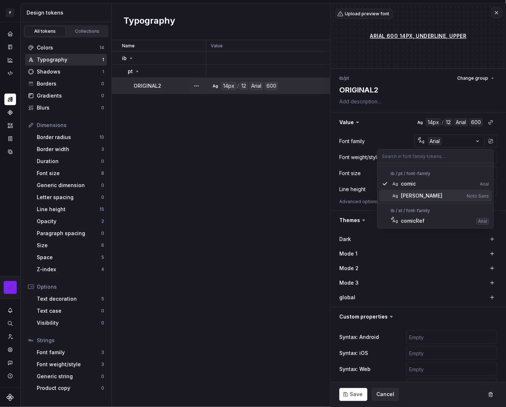
click at [435, 197] on div "Noto" at bounding box center [432, 195] width 63 height 7
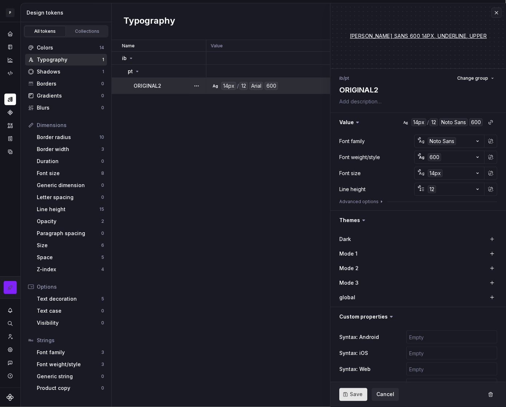
click at [352, 395] on span "Save" at bounding box center [356, 394] width 13 height 7
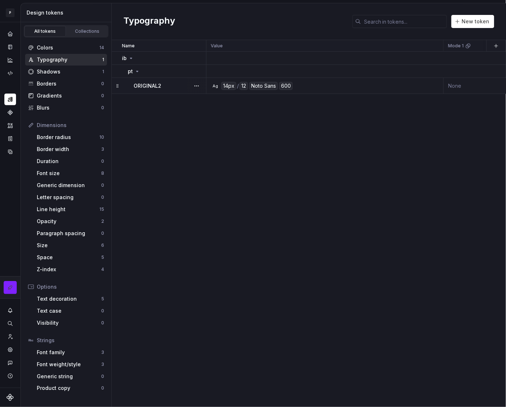
click at [338, 91] on td "Ag 14px / 12 Noto Sans 600" at bounding box center [324, 86] width 237 height 16
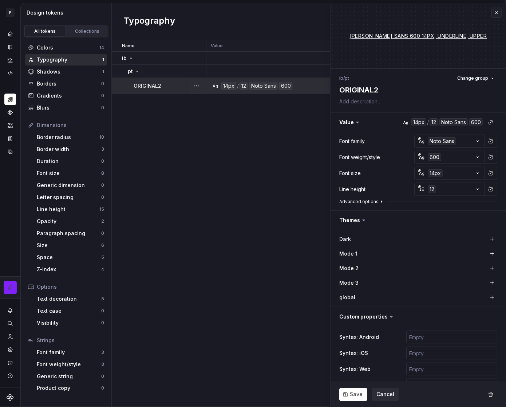
click at [367, 201] on button "Advanced options" at bounding box center [361, 202] width 45 height 6
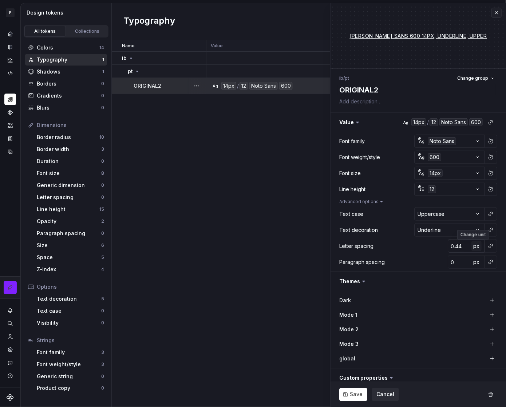
click at [474, 248] on span "px" at bounding box center [476, 246] width 6 height 6
click at [474, 248] on span "rem" at bounding box center [476, 246] width 9 height 6
type textarea "*"
type input "-0.56"
click at [460, 247] on input "-0.56" at bounding box center [459, 245] width 24 height 13
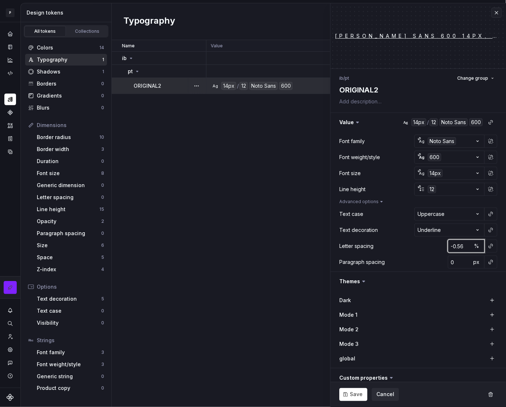
click at [454, 246] on input "-0.56" at bounding box center [459, 245] width 24 height 13
type textarea "*"
type input "4"
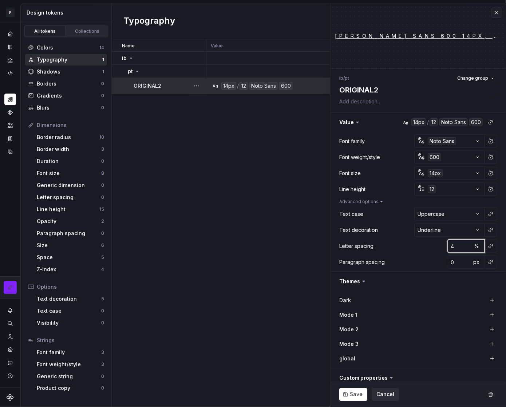
type textarea "*"
type input "44"
click at [417, 248] on div "Letter spacing 44 %" at bounding box center [418, 245] width 158 height 13
click at [454, 247] on input "44" at bounding box center [459, 245] width 24 height 13
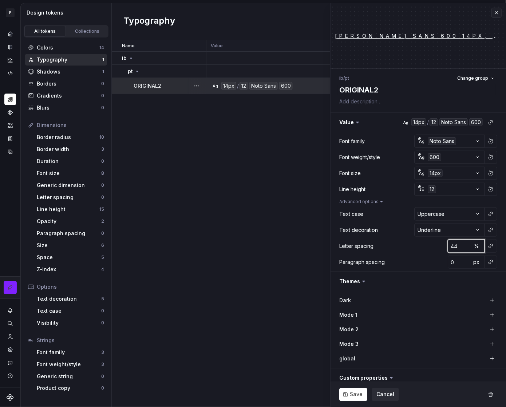
drag, startPoint x: 454, startPoint y: 247, endPoint x: 449, endPoint y: 247, distance: 5.1
click at [449, 247] on input "44" at bounding box center [459, 245] width 24 height 13
type textarea "*"
type input "42"
type textarea "*"
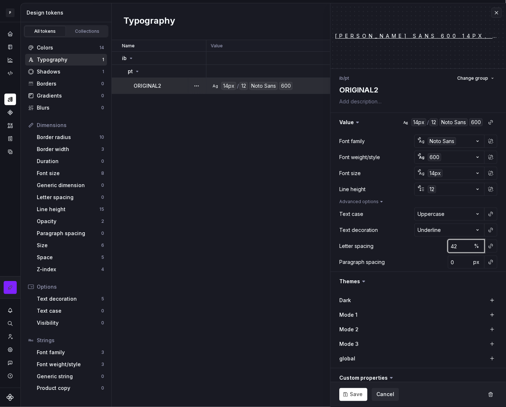
type input "4"
type textarea "*"
type input "1"
drag, startPoint x: 452, startPoint y: 248, endPoint x: 441, endPoint y: 248, distance: 10.6
click at [441, 248] on div "Letter spacing 1 %" at bounding box center [418, 245] width 158 height 13
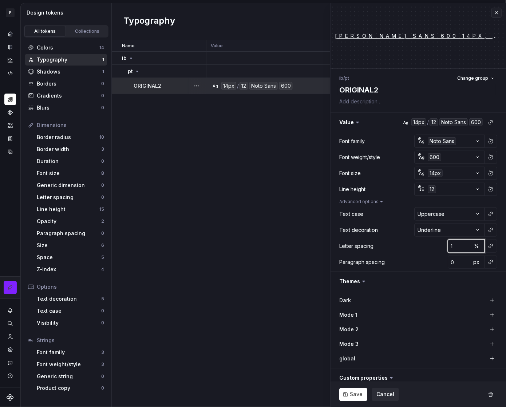
type textarea "*"
type input "3"
click at [422, 246] on div "Letter spacing 3 %" at bounding box center [418, 245] width 158 height 13
drag, startPoint x: 453, startPoint y: 246, endPoint x: 449, endPoint y: 247, distance: 4.0
click at [449, 247] on input "3" at bounding box center [459, 245] width 24 height 13
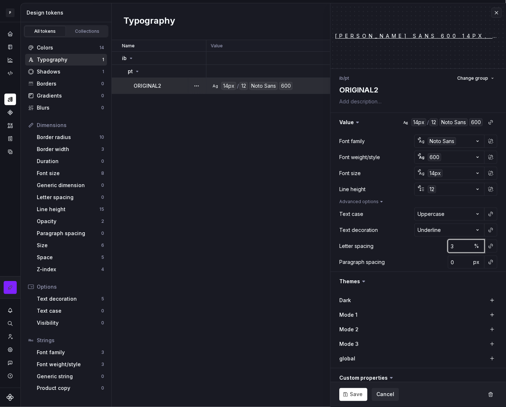
type textarea "*"
type input "0"
type input "3"
click at [417, 249] on div "Letter spacing 3 %" at bounding box center [418, 245] width 158 height 13
click at [474, 247] on span "%" at bounding box center [476, 246] width 5 height 6
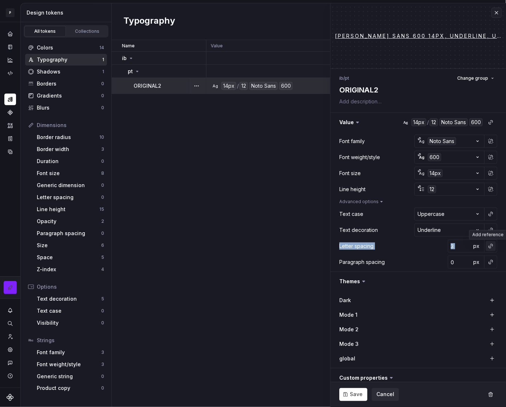
drag, startPoint x: 336, startPoint y: 246, endPoint x: 488, endPoint y: 248, distance: 152.0
click at [488, 248] on div "**********" at bounding box center [417, 202] width 175 height 140
click at [9, 15] on html "**********" at bounding box center [253, 203] width 506 height 407
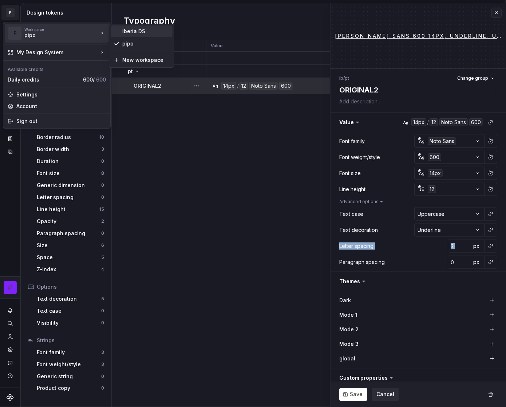
click at [137, 31] on div "Iberia DS" at bounding box center [145, 31] width 47 height 7
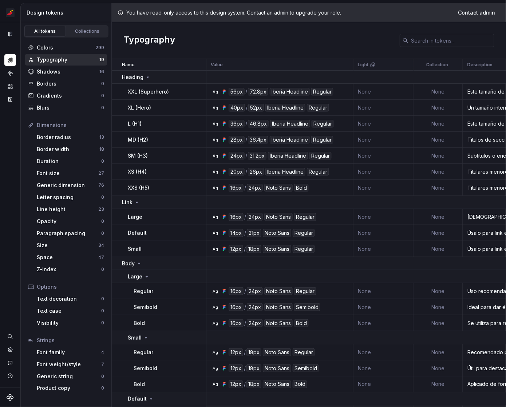
click at [139, 92] on p "XXL (Superhero)" at bounding box center [148, 91] width 41 height 7
copy p "XXL (Superhero)"
